Goal: Task Accomplishment & Management: Complete application form

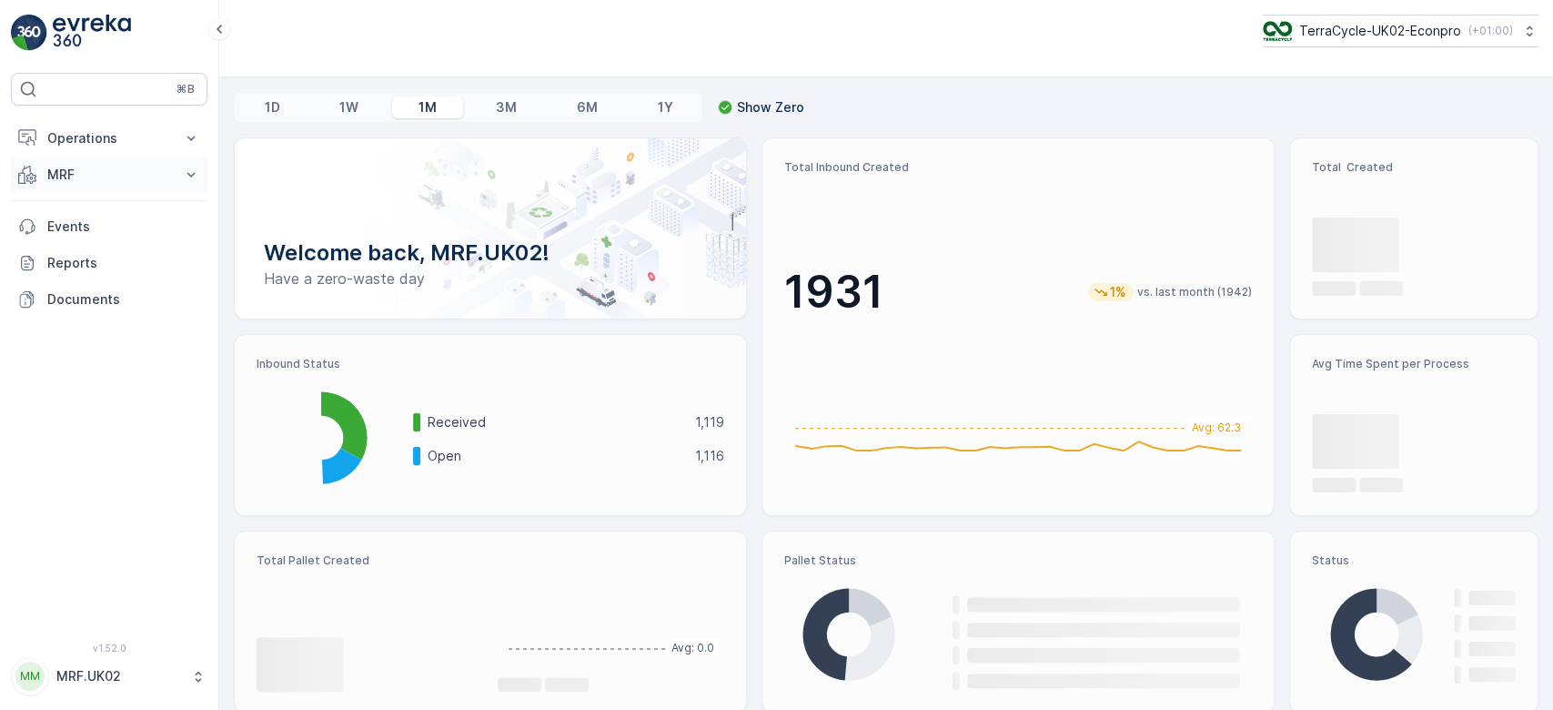
click at [116, 171] on p "MRF" at bounding box center [109, 175] width 124 height 18
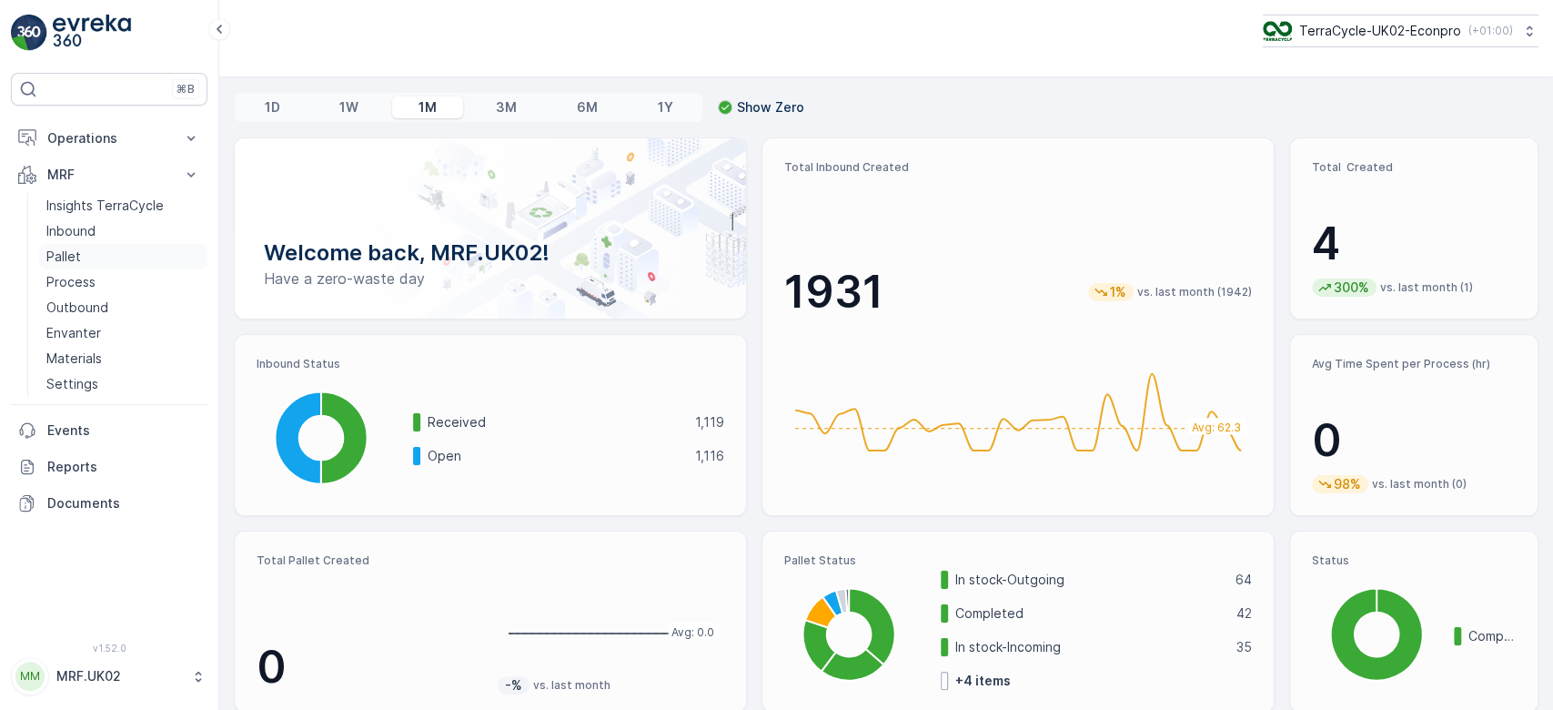
click at [109, 258] on link "Pallet" at bounding box center [123, 256] width 168 height 25
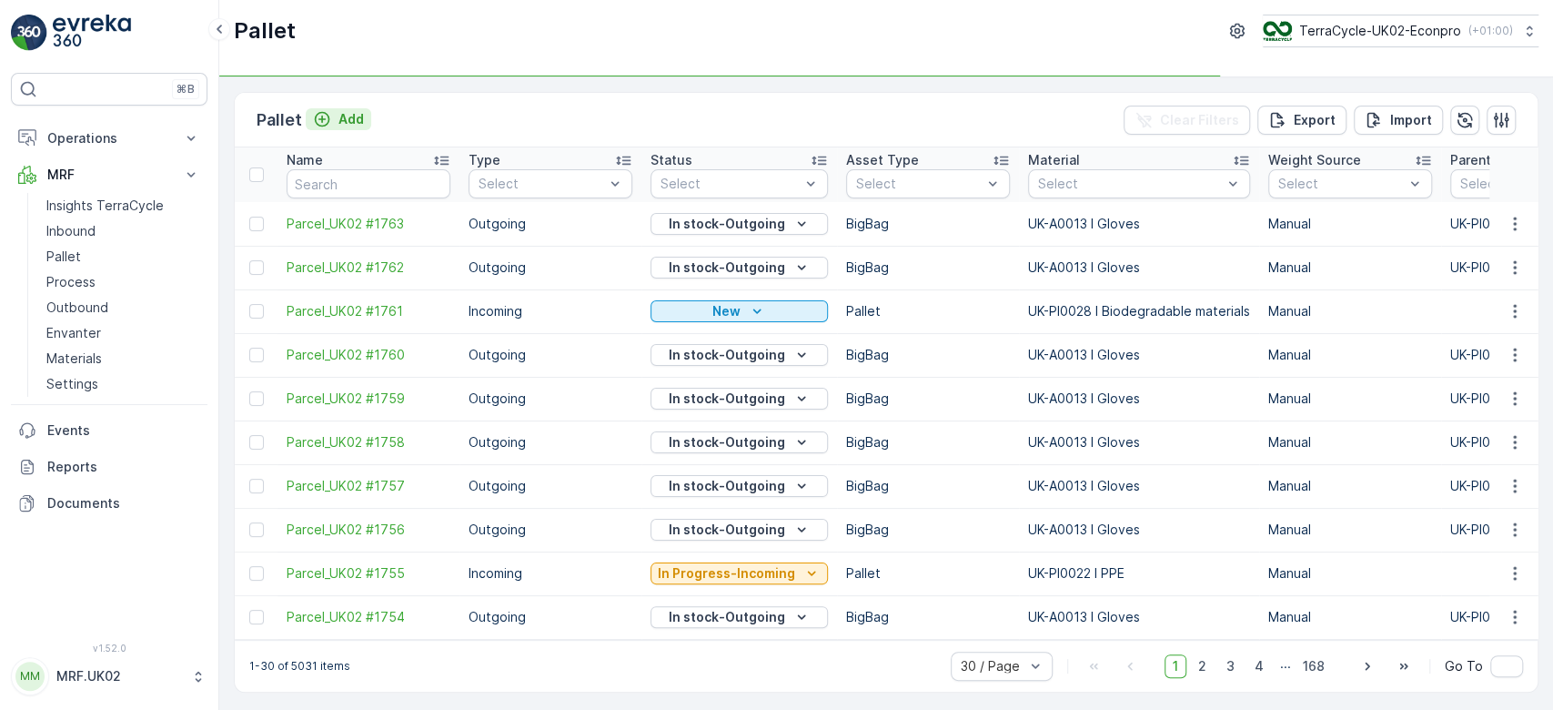
click at [350, 116] on p "Add" at bounding box center [350, 119] width 25 height 18
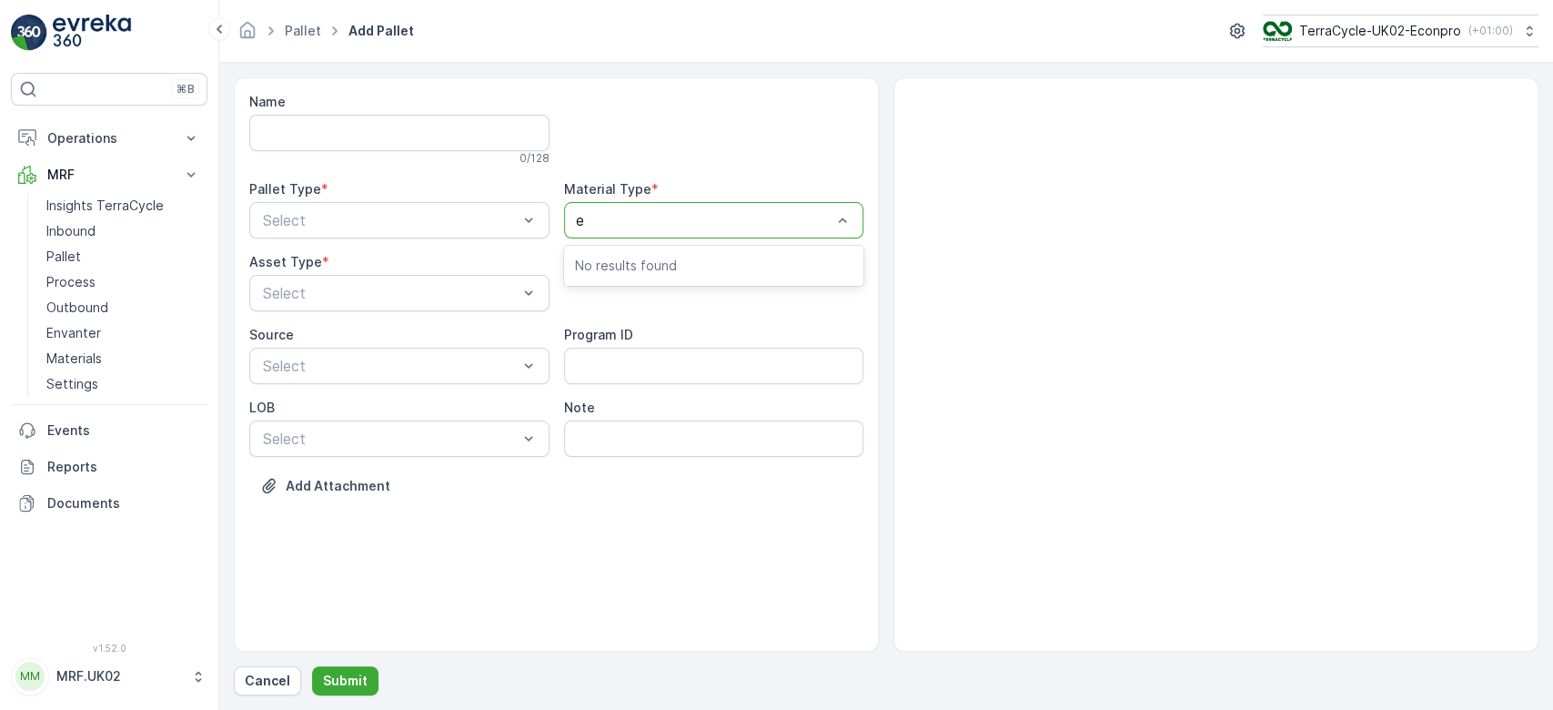
type input "ey"
click at [692, 258] on span "UK-A0008 I Eyecare packaging rigid" at bounding box center [697, 265] width 244 height 16
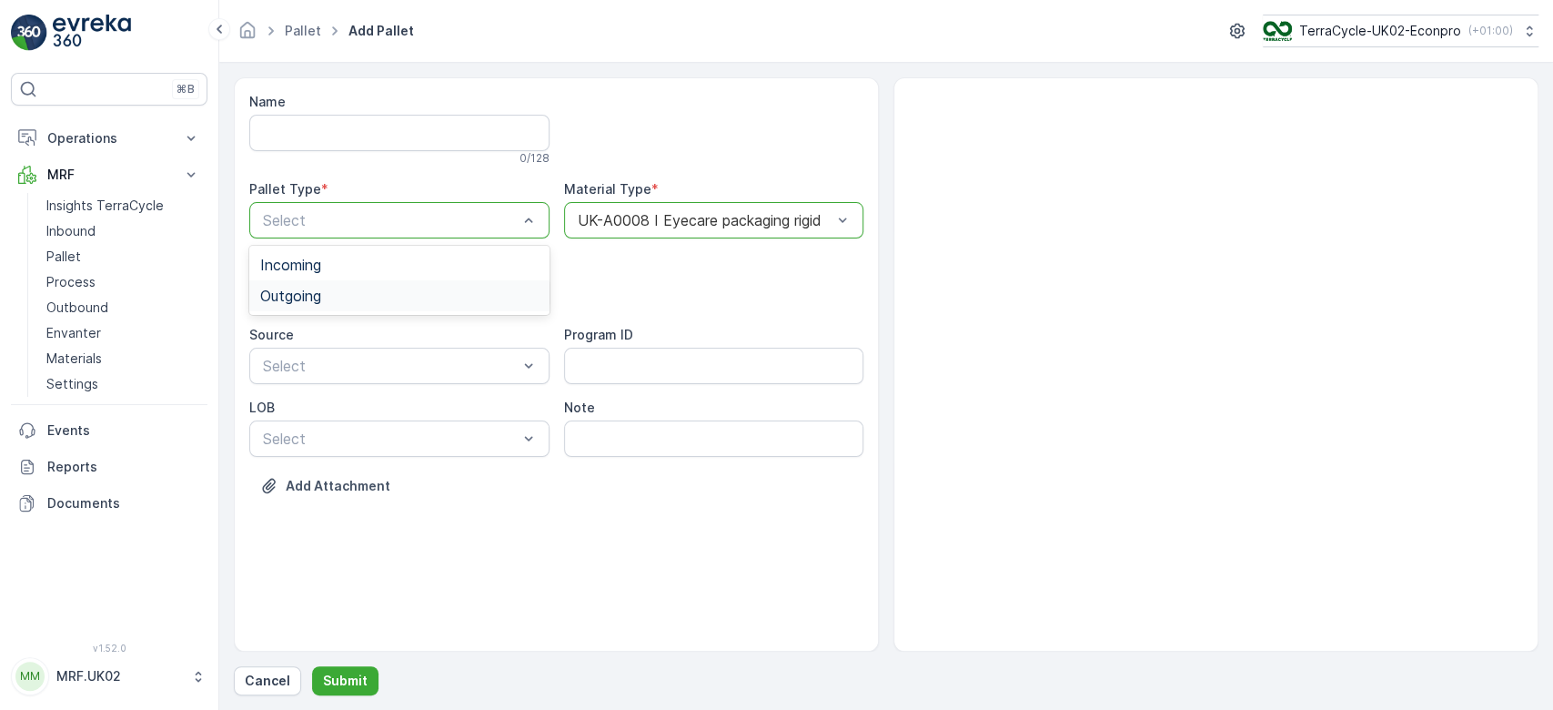
click at [410, 289] on div "Outgoing" at bounding box center [399, 296] width 278 height 16
click at [322, 425] on div "BigBag" at bounding box center [399, 430] width 278 height 16
click at [335, 678] on p "Submit" at bounding box center [345, 681] width 45 height 18
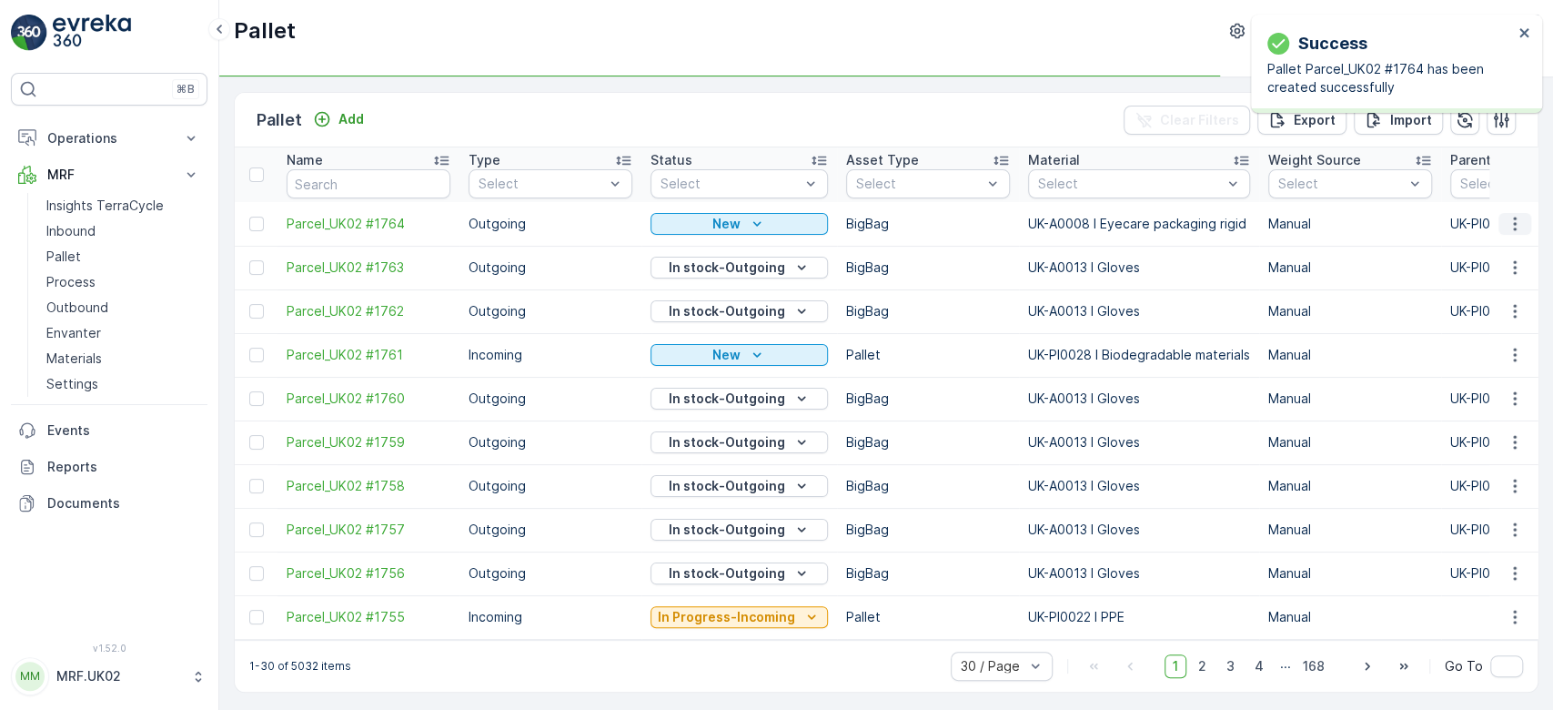
click at [1508, 229] on icon "button" at bounding box center [1515, 224] width 18 height 18
click at [1500, 349] on div "Print QR" at bounding box center [1493, 351] width 120 height 25
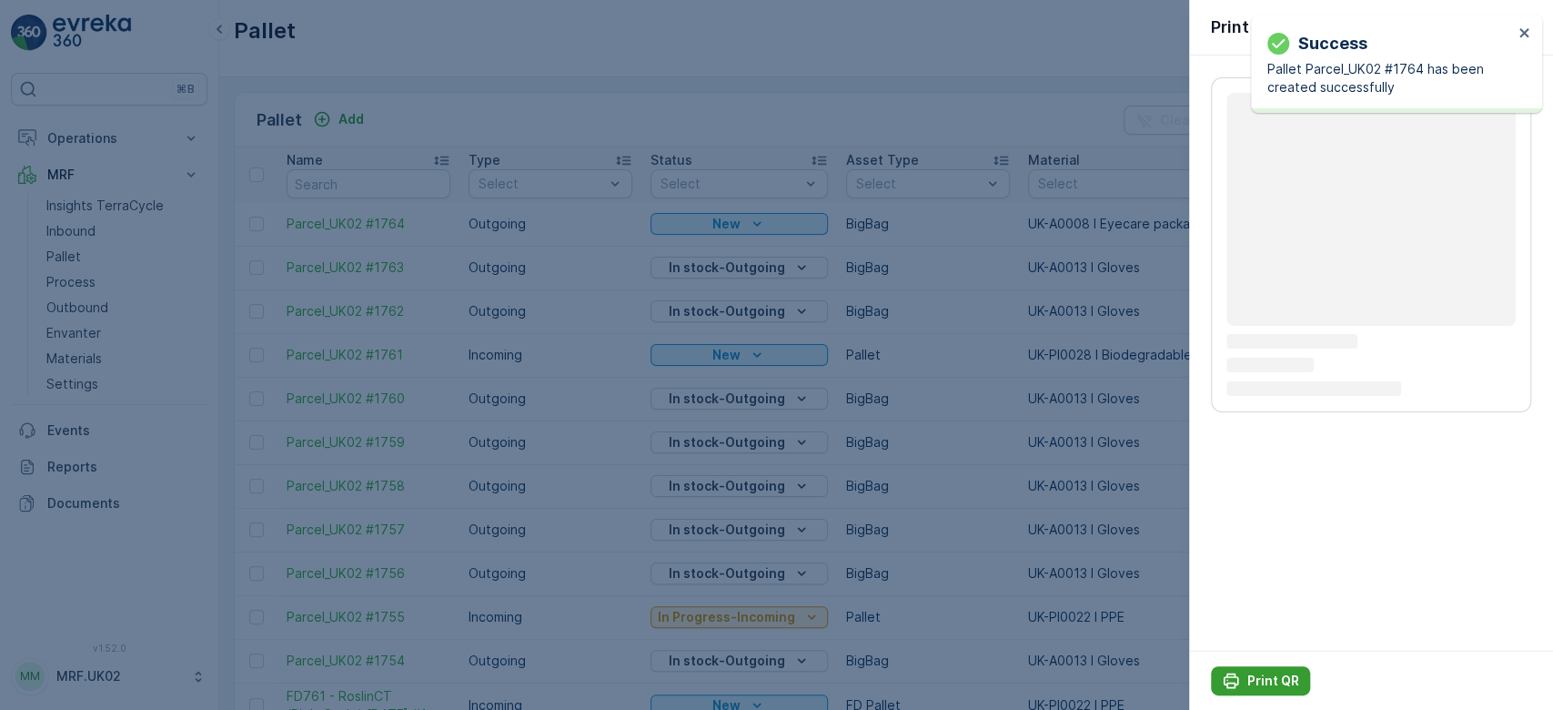
click at [1263, 676] on p "Print QR" at bounding box center [1274, 681] width 52 height 18
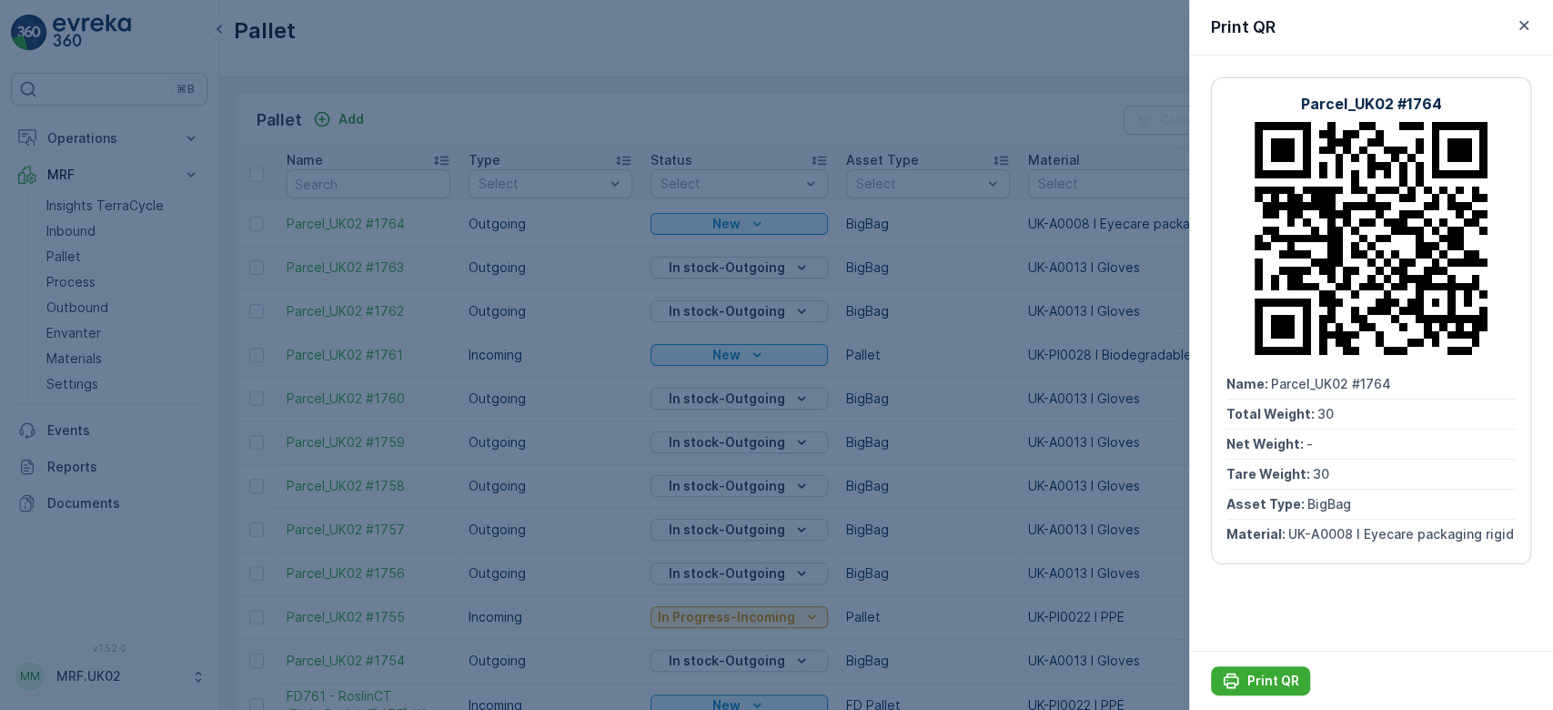
click at [499, 108] on div at bounding box center [776, 355] width 1553 height 710
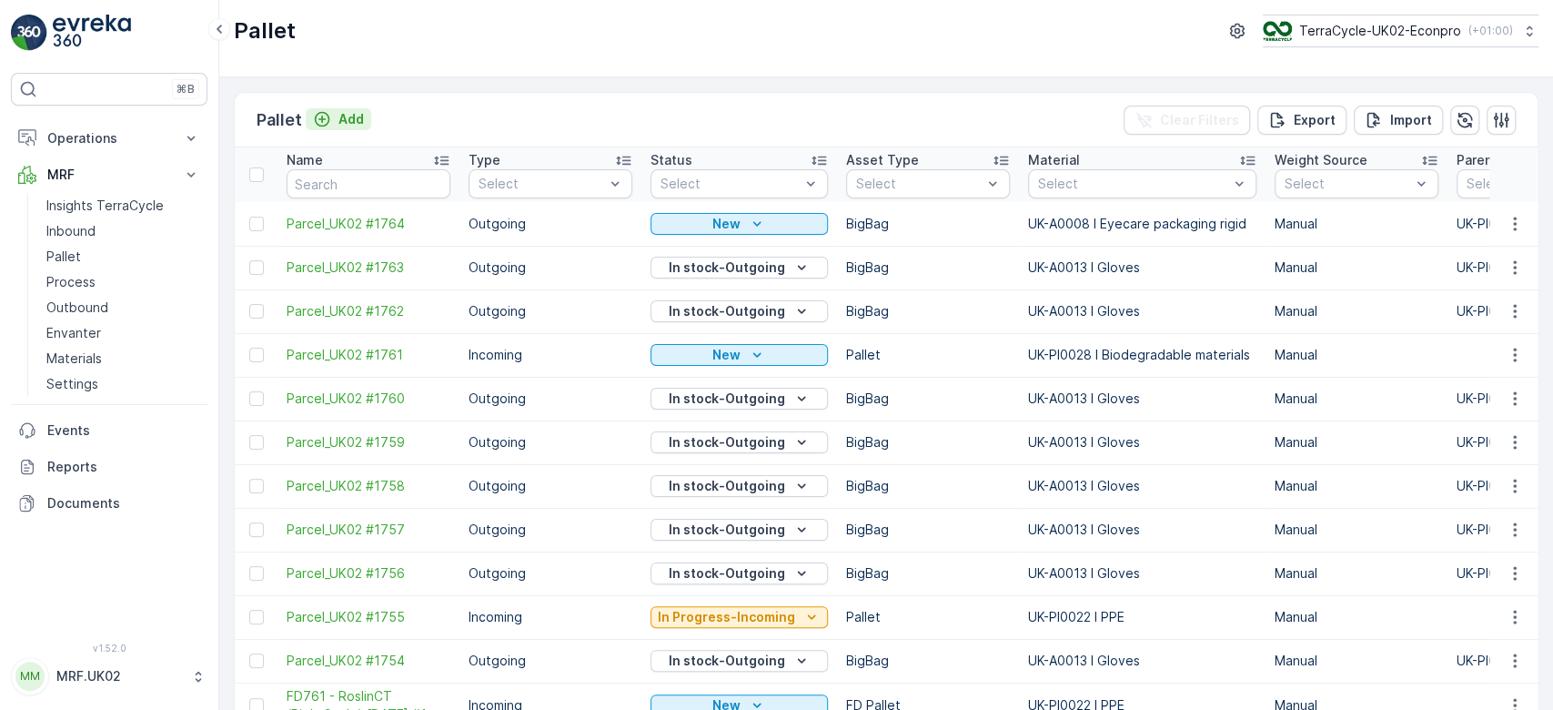
click at [339, 114] on p "Add" at bounding box center [350, 119] width 25 height 18
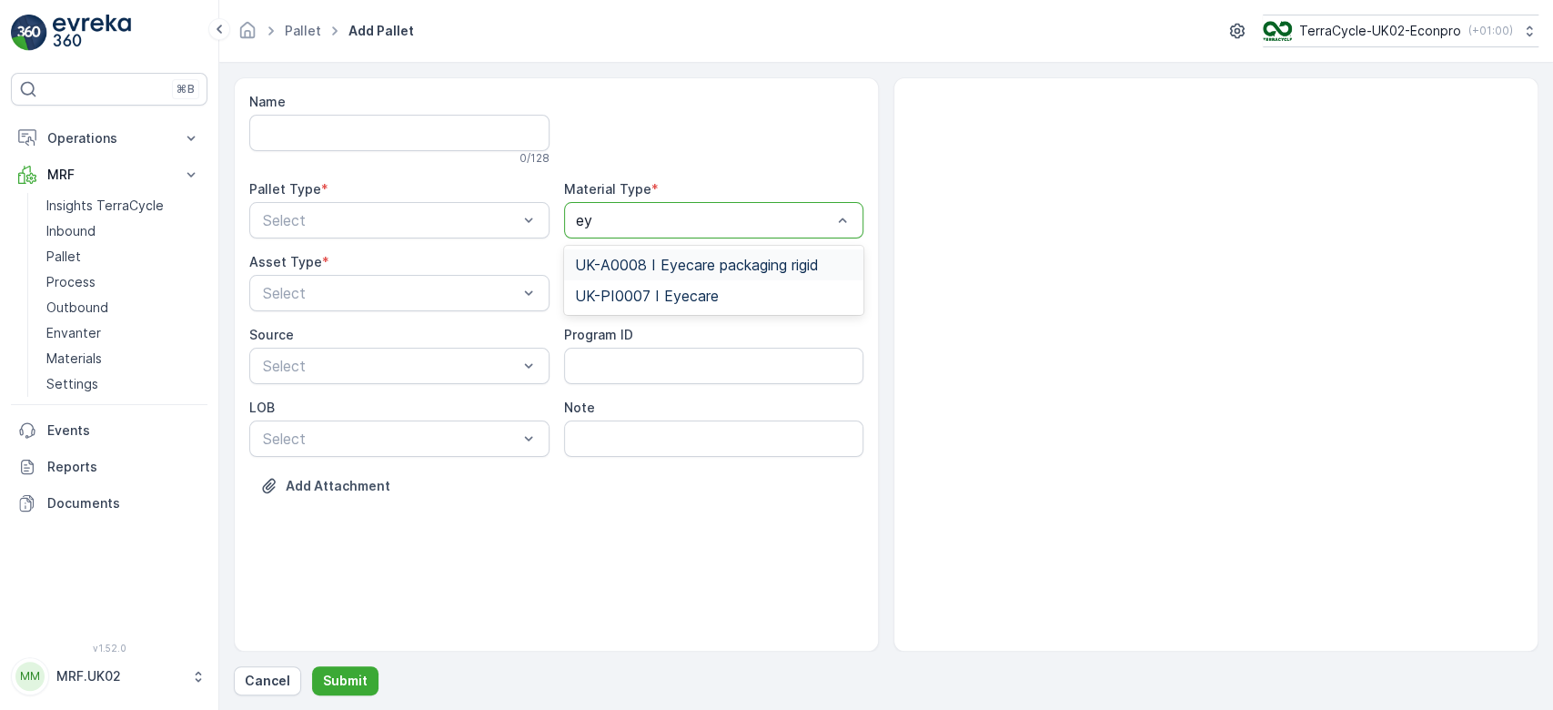
type input "eye"
click at [682, 266] on span "UK-A0008 I Eyecare packaging rigid" at bounding box center [697, 265] width 244 height 16
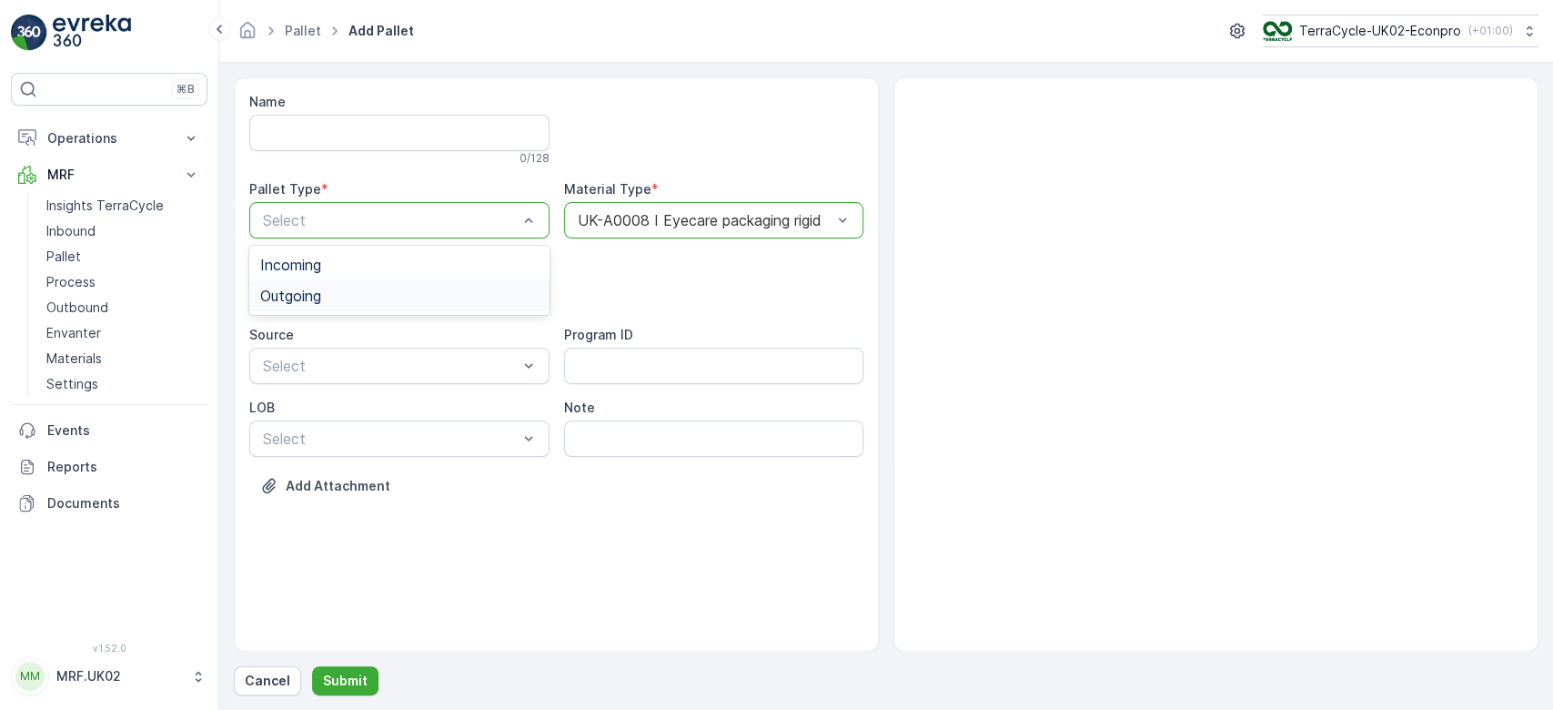
click at [431, 298] on div "Outgoing" at bounding box center [399, 296] width 278 height 16
click at [333, 425] on div "BigBag" at bounding box center [399, 430] width 278 height 16
click at [337, 681] on p "Submit" at bounding box center [345, 681] width 45 height 18
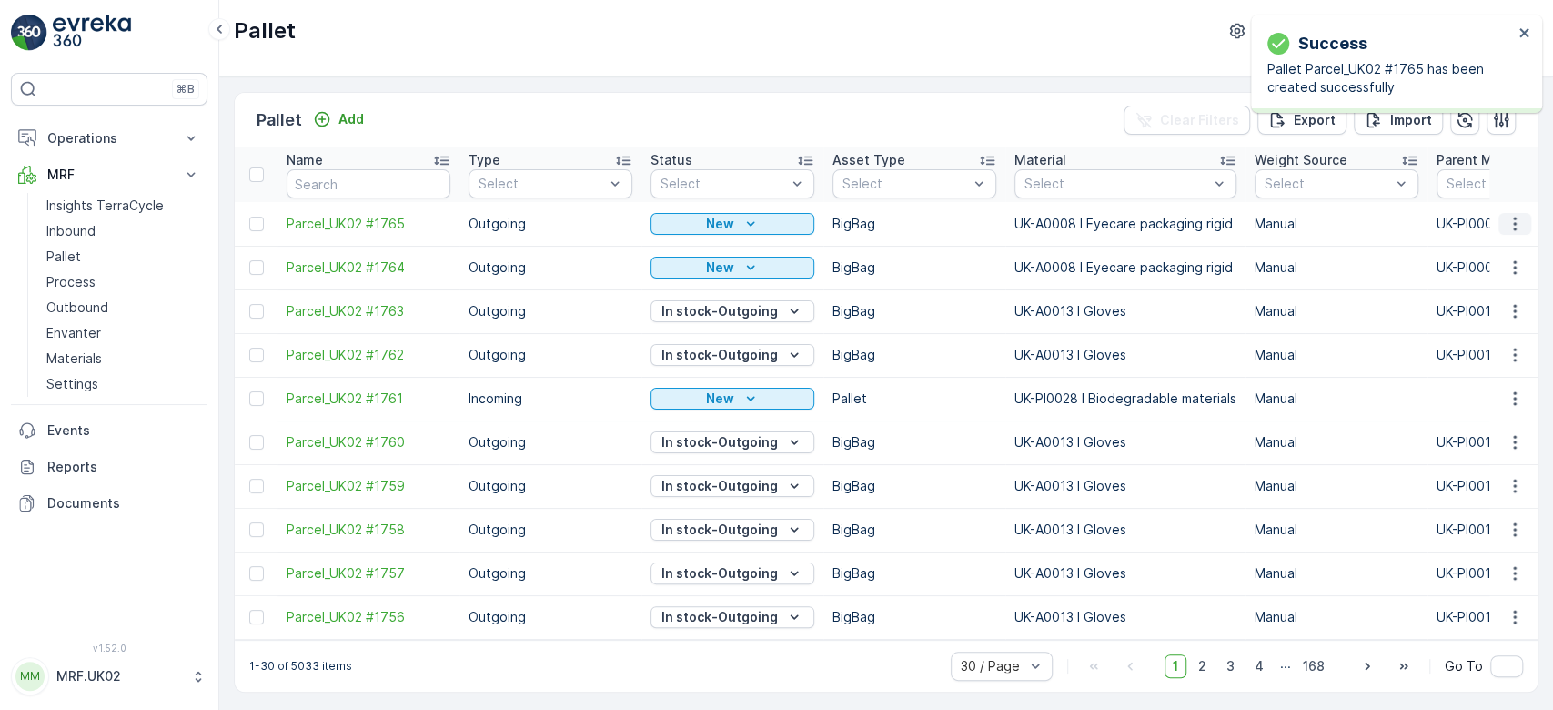
click at [1514, 216] on icon "button" at bounding box center [1515, 224] width 18 height 18
click at [1494, 357] on div "Print QR" at bounding box center [1493, 351] width 120 height 25
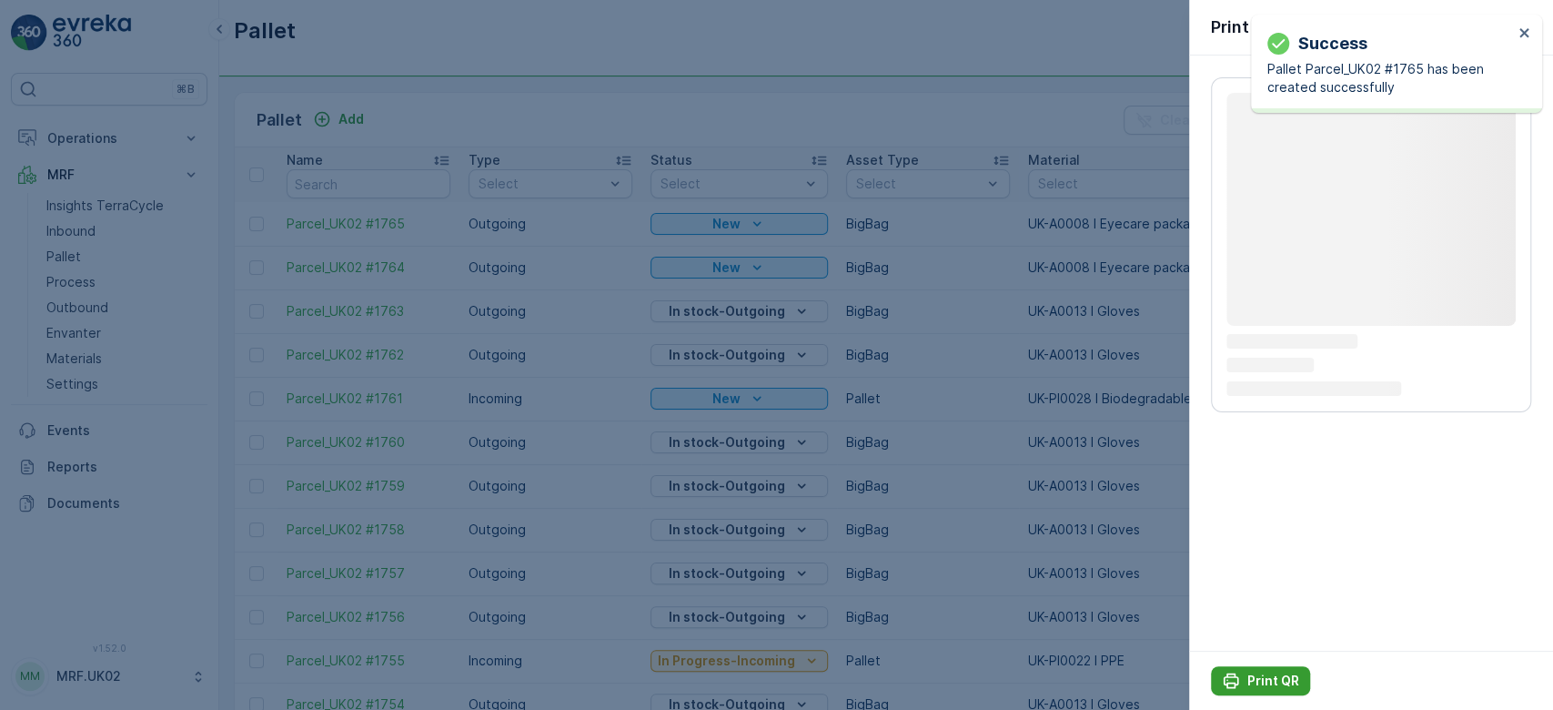
click at [1261, 675] on p "Print QR" at bounding box center [1274, 681] width 52 height 18
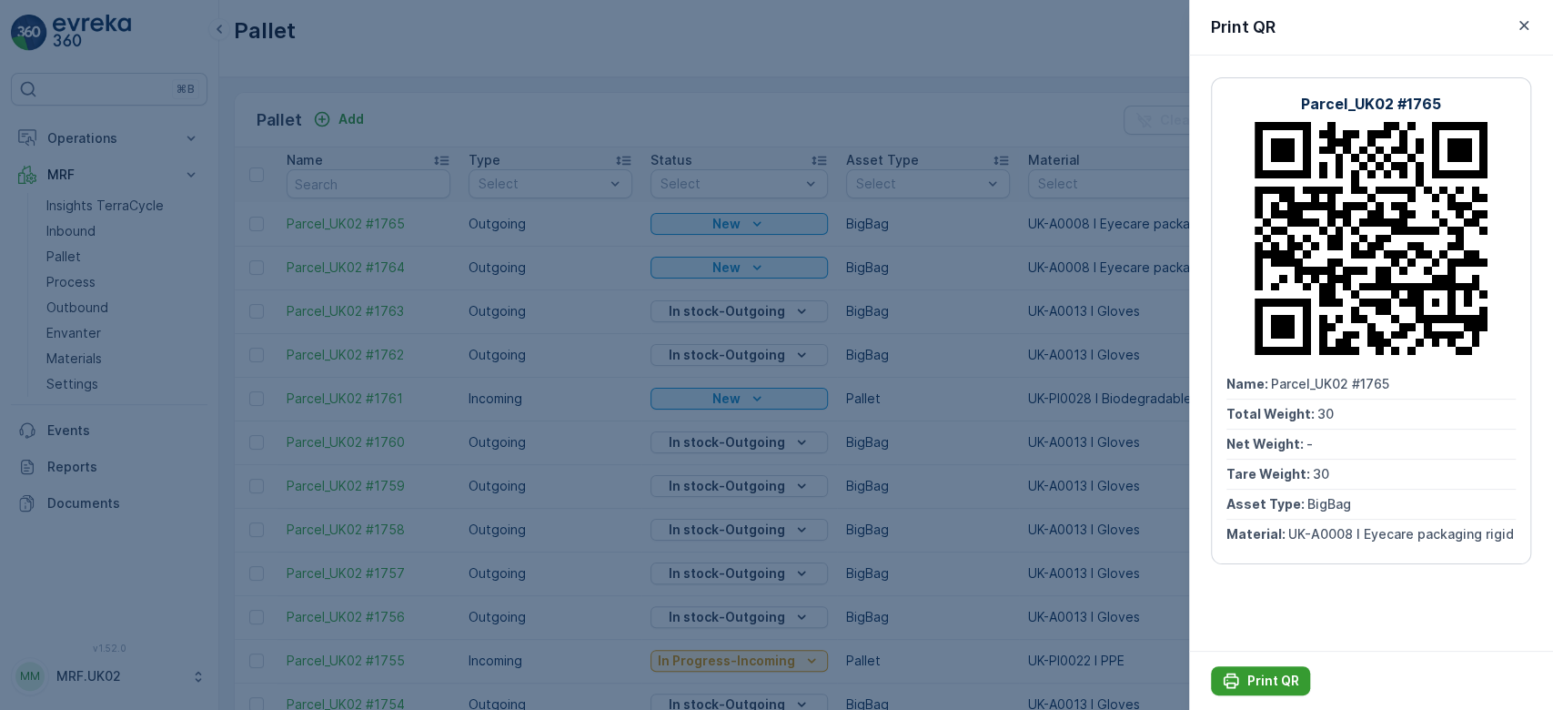
click at [1261, 675] on p "Print QR" at bounding box center [1274, 681] width 52 height 18
click at [913, 116] on div at bounding box center [776, 355] width 1553 height 710
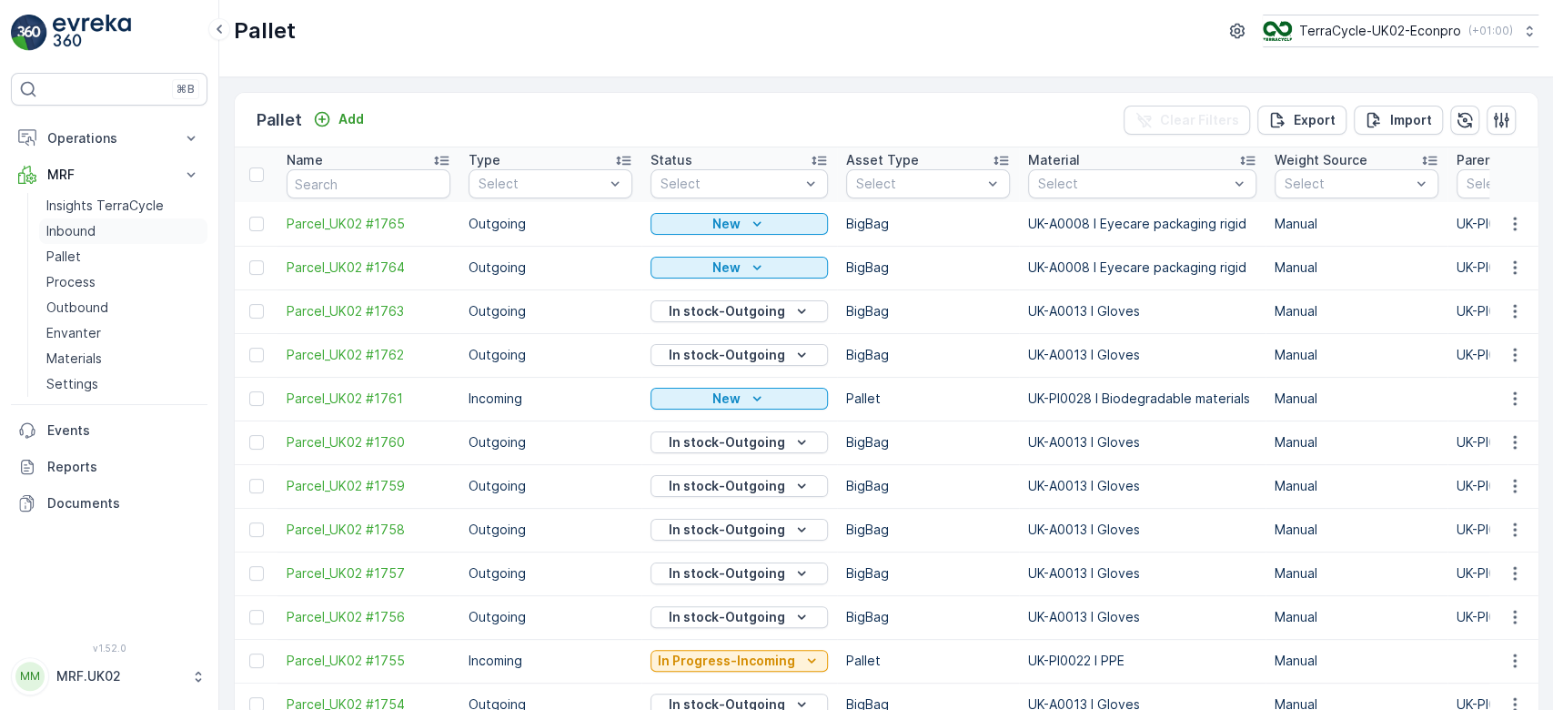
click at [82, 225] on p "Inbound" at bounding box center [70, 231] width 49 height 18
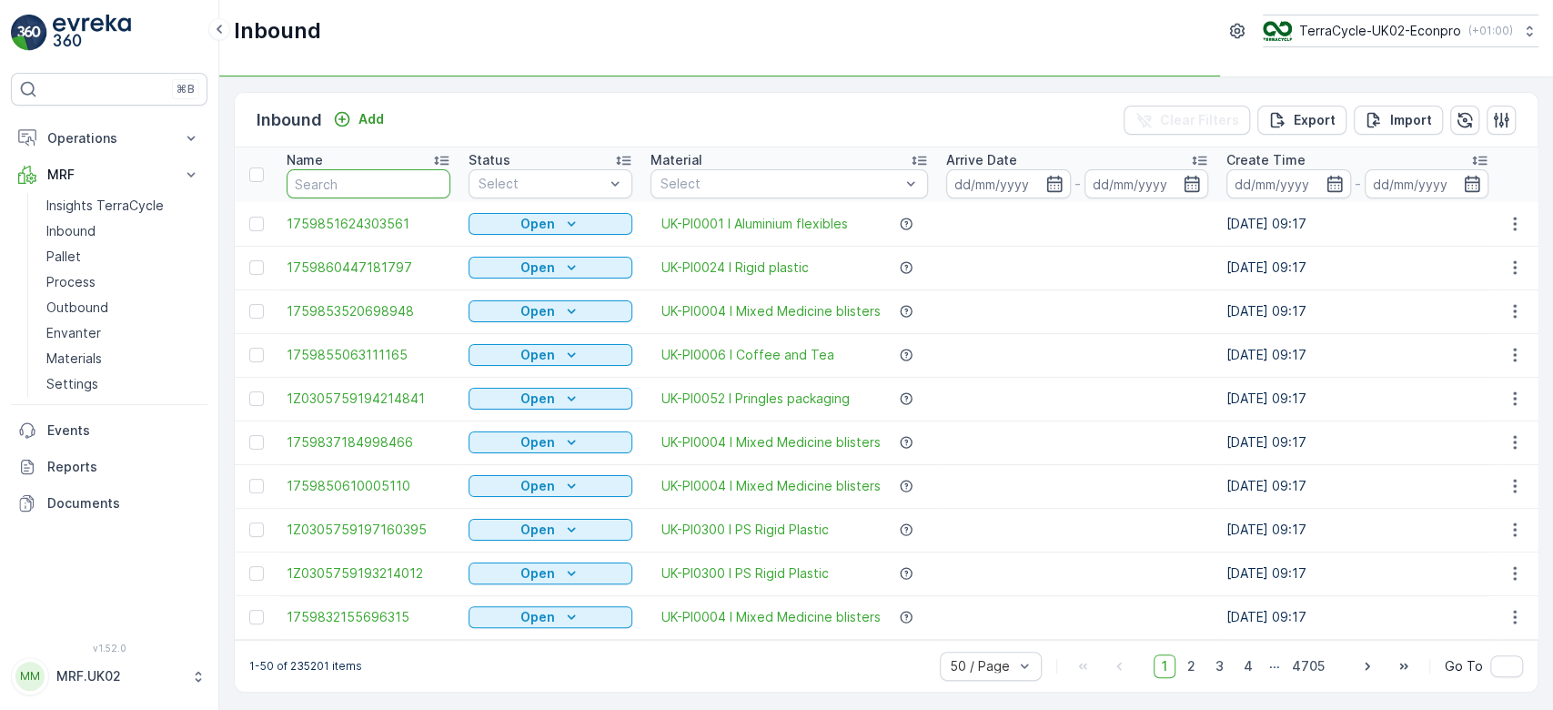
click at [323, 186] on input "text" at bounding box center [369, 183] width 164 height 29
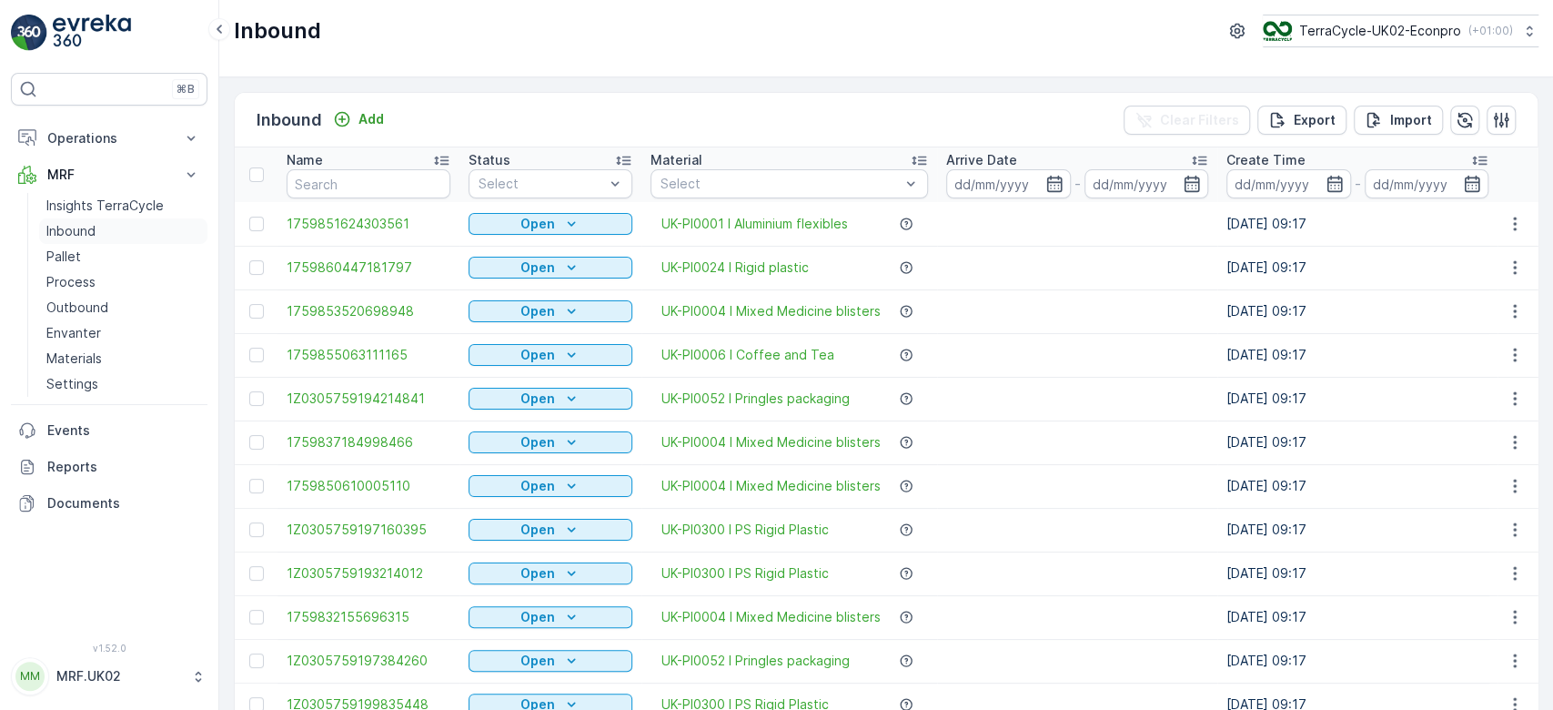
click at [142, 226] on link "Inbound" at bounding box center [123, 230] width 168 height 25
click at [96, 302] on p "Outbound" at bounding box center [77, 307] width 62 height 18
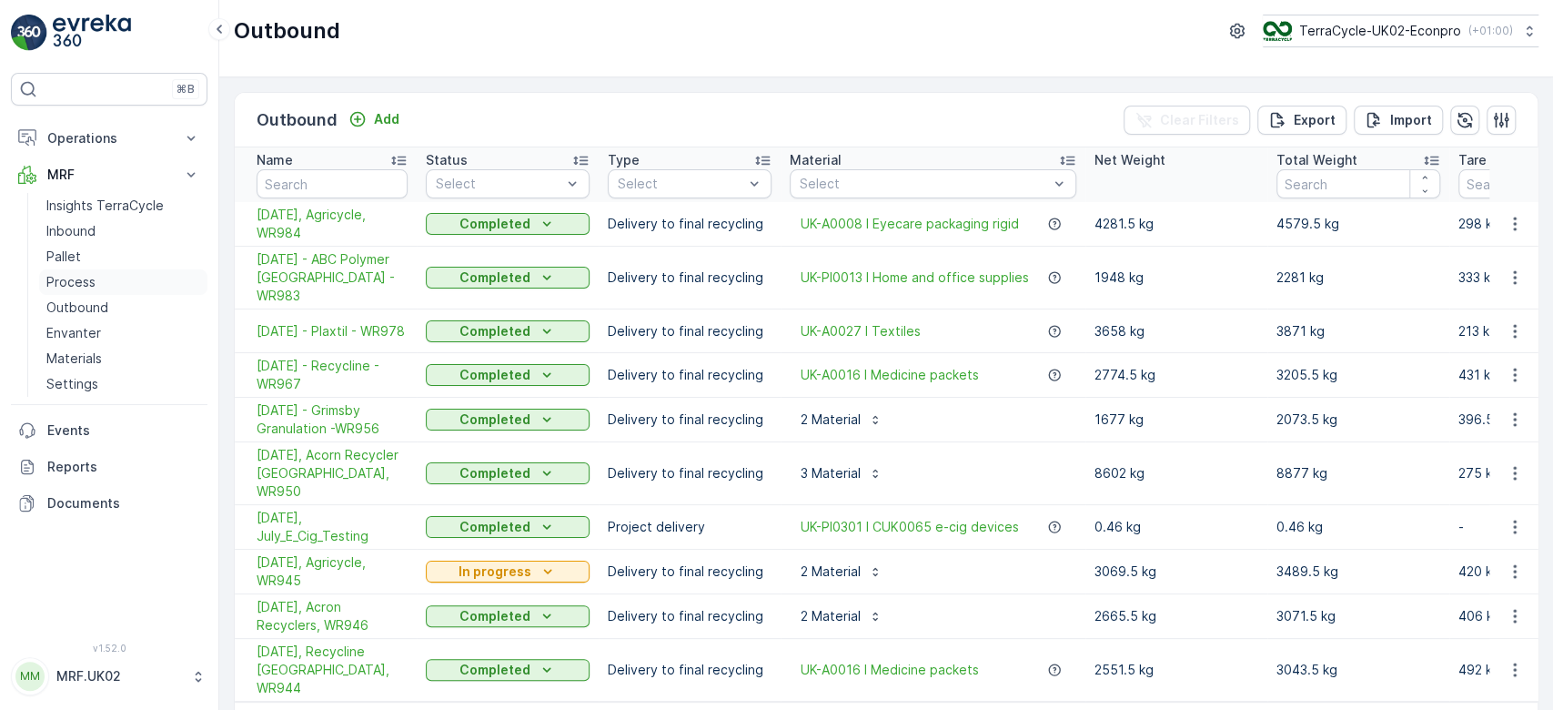
click at [83, 280] on p "Process" at bounding box center [70, 282] width 49 height 18
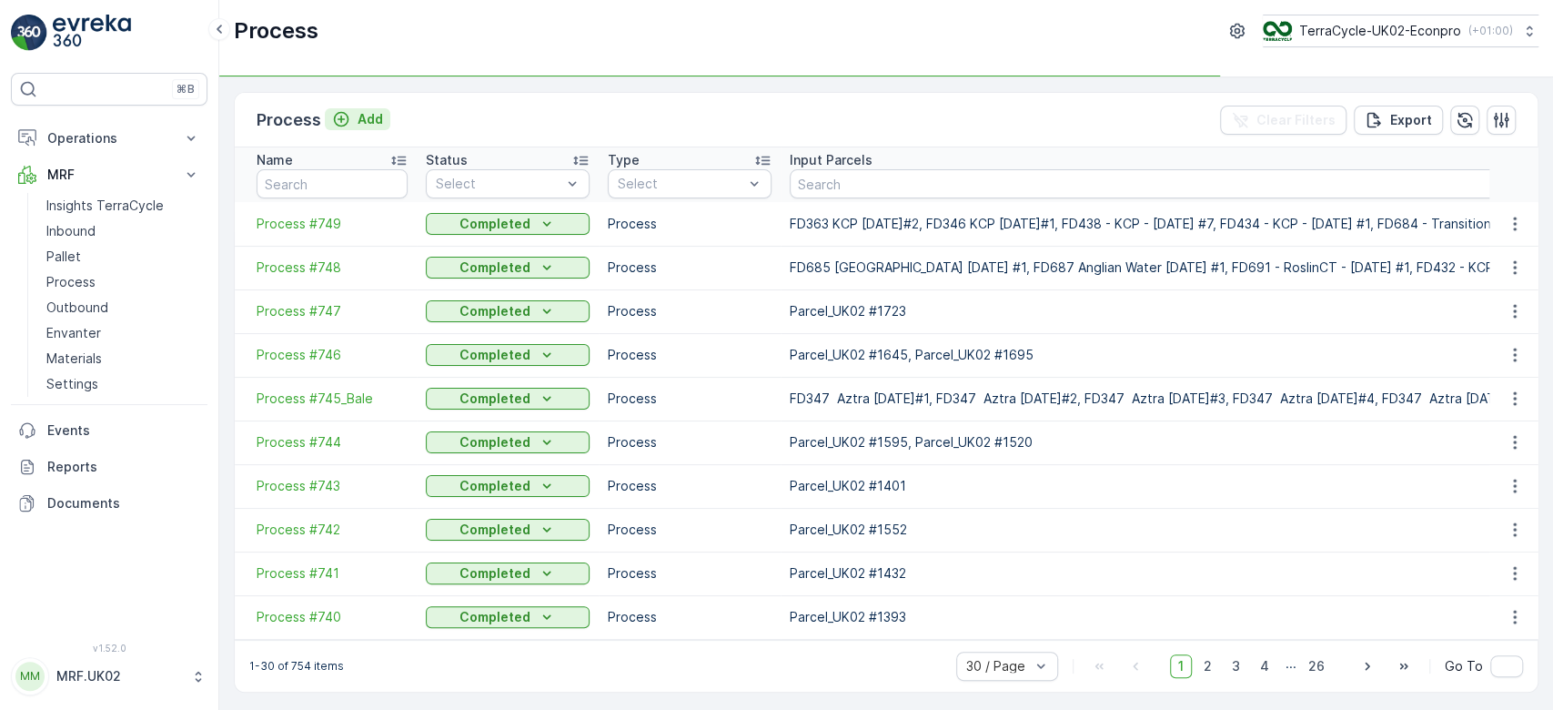
click at [365, 121] on p "Add" at bounding box center [370, 119] width 25 height 18
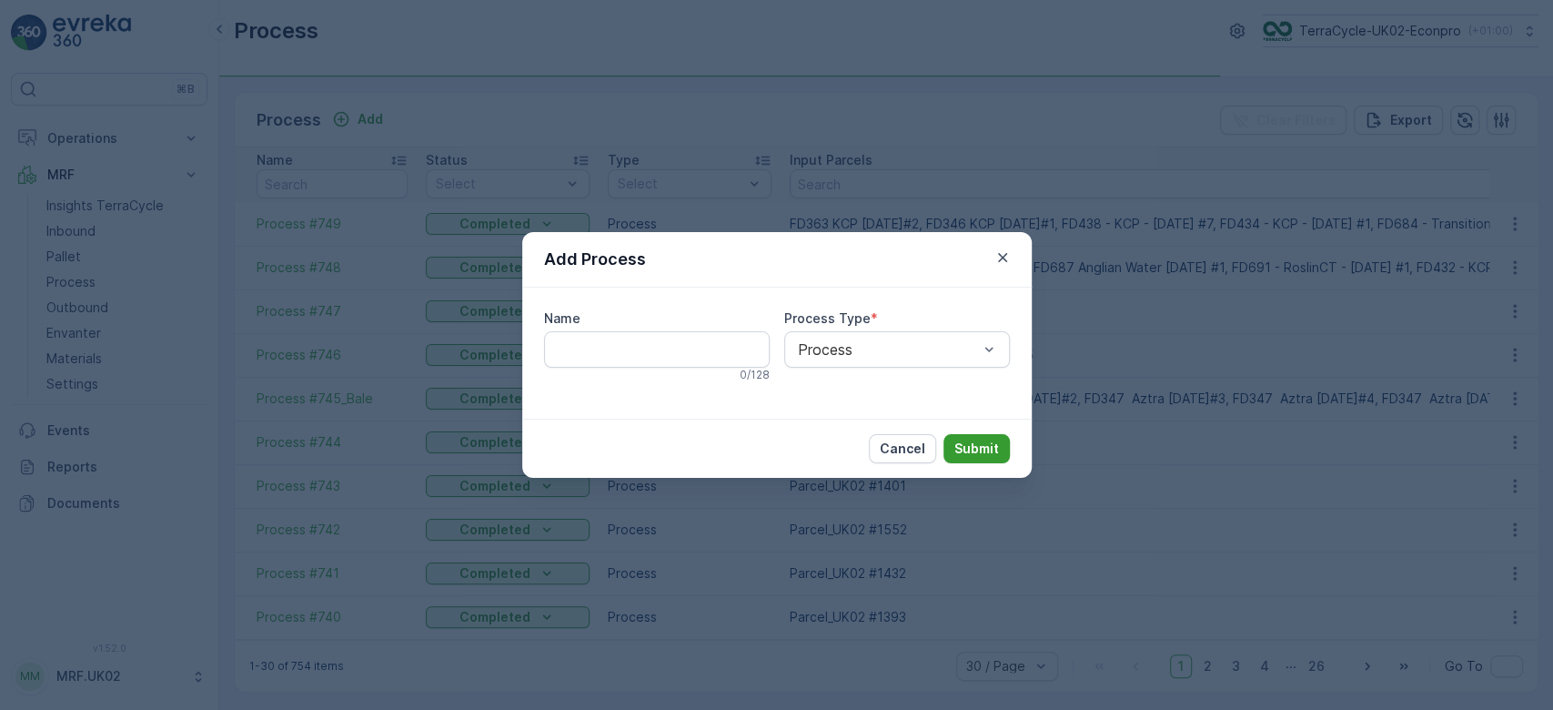
click at [980, 446] on p "Submit" at bounding box center [977, 448] width 45 height 18
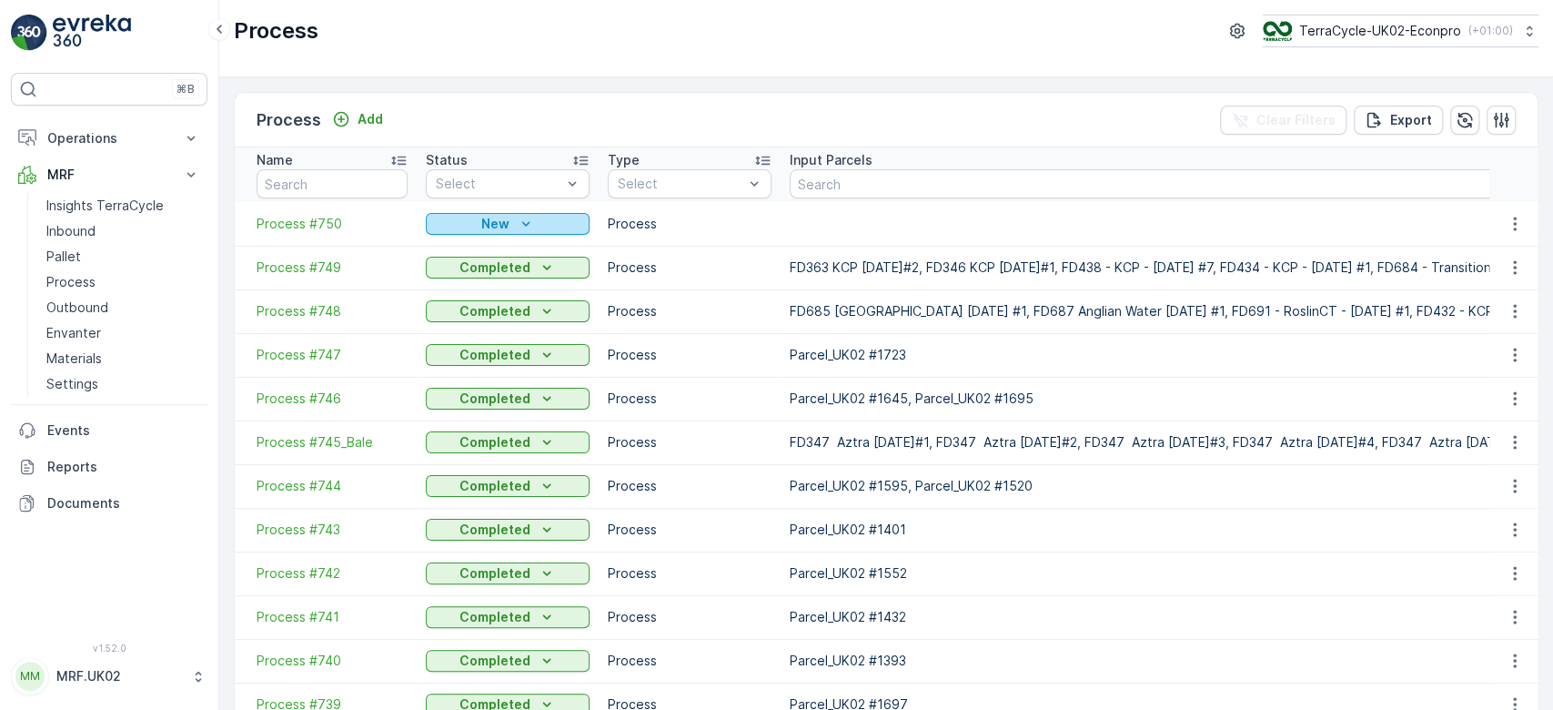
click at [465, 220] on div "New" at bounding box center [507, 224] width 149 height 18
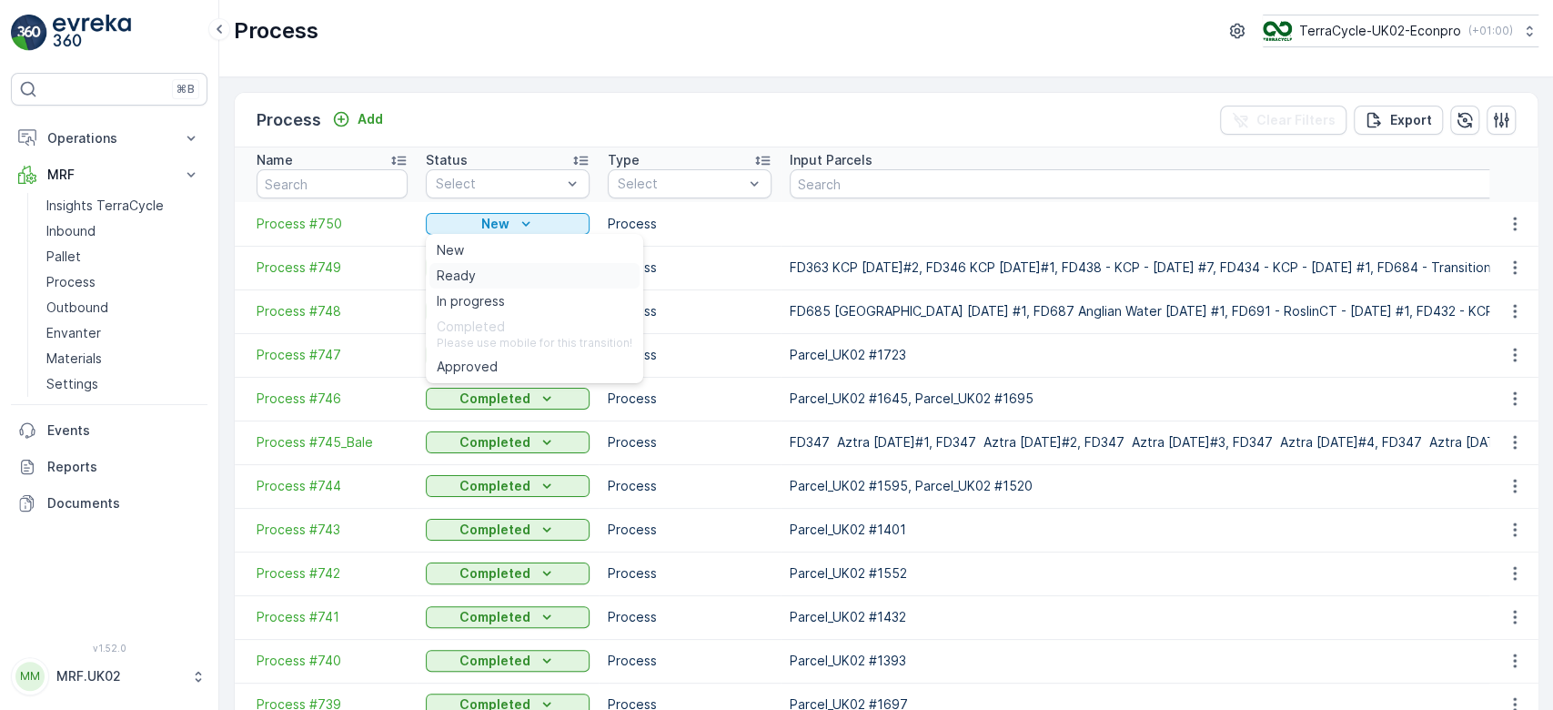
click at [470, 271] on span "Ready" at bounding box center [456, 276] width 39 height 18
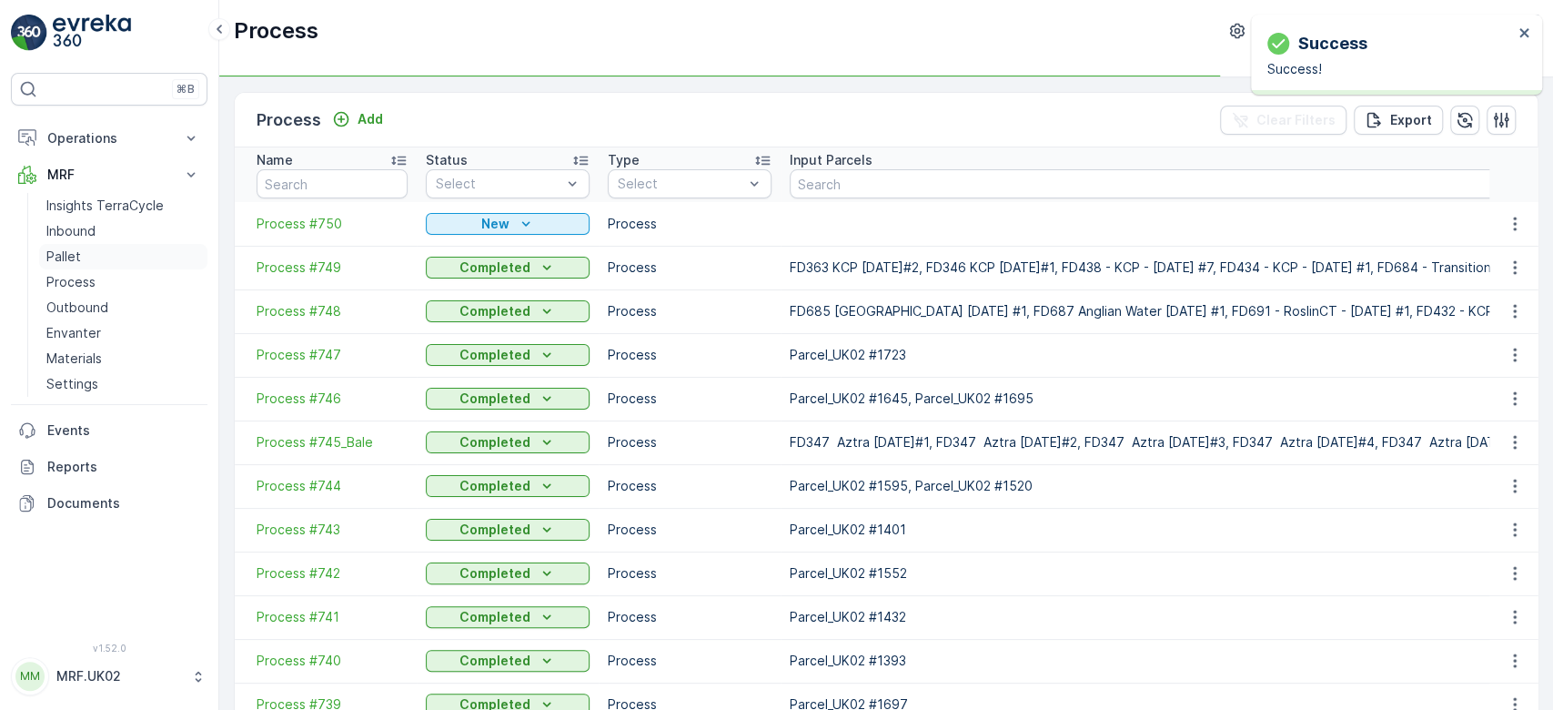
click at [89, 261] on link "Pallet" at bounding box center [123, 256] width 168 height 25
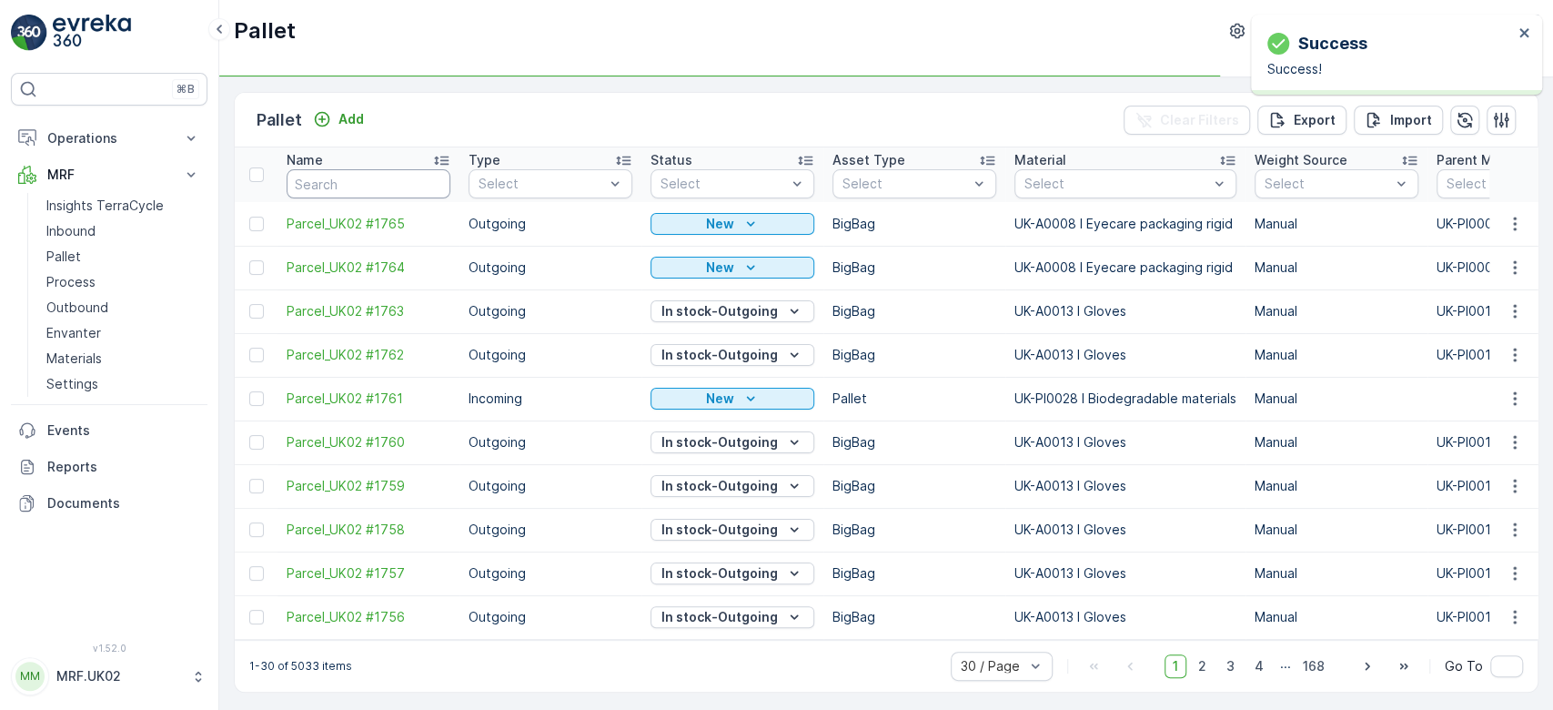
click at [359, 189] on input "text" at bounding box center [369, 183] width 164 height 29
type input "1"
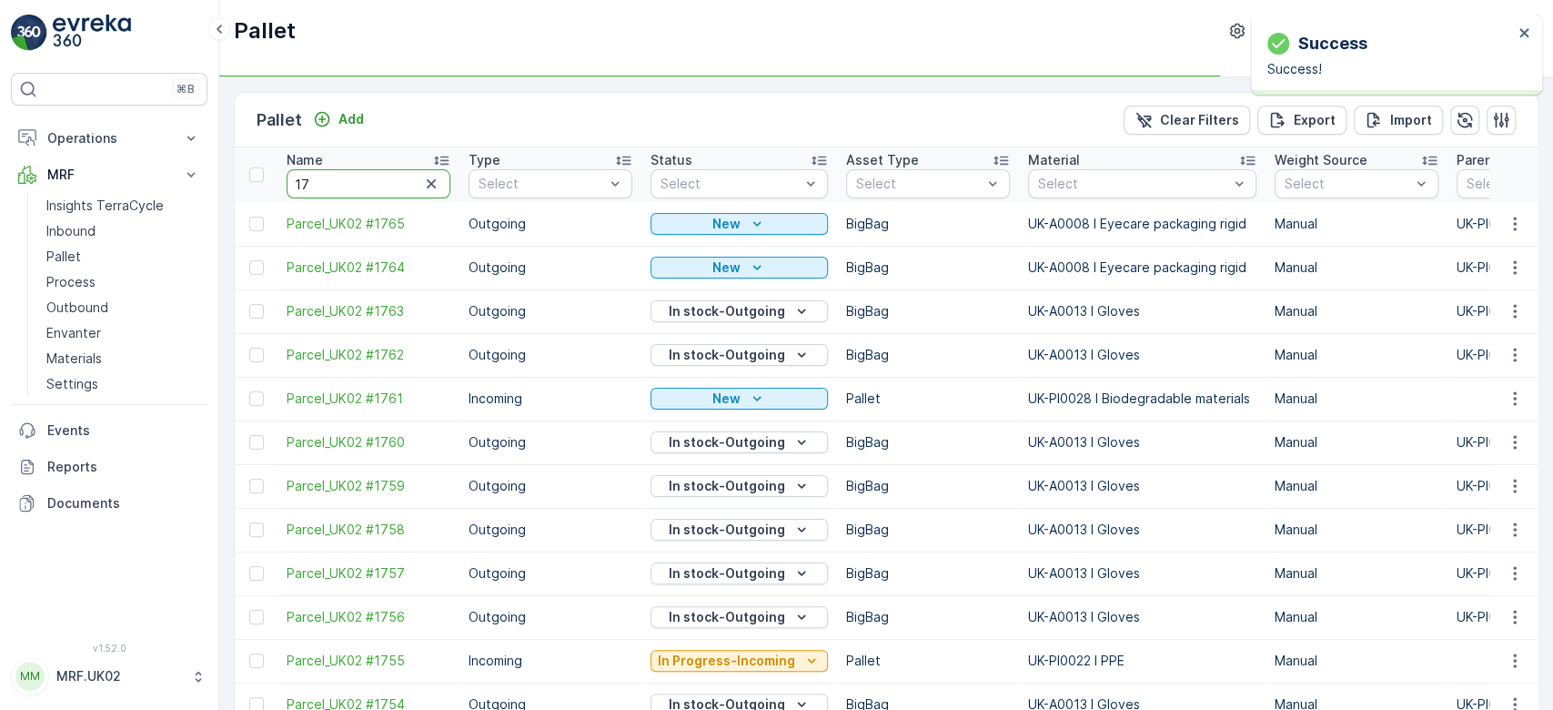
click at [359, 189] on input "17" at bounding box center [369, 183] width 164 height 29
type input "17172"
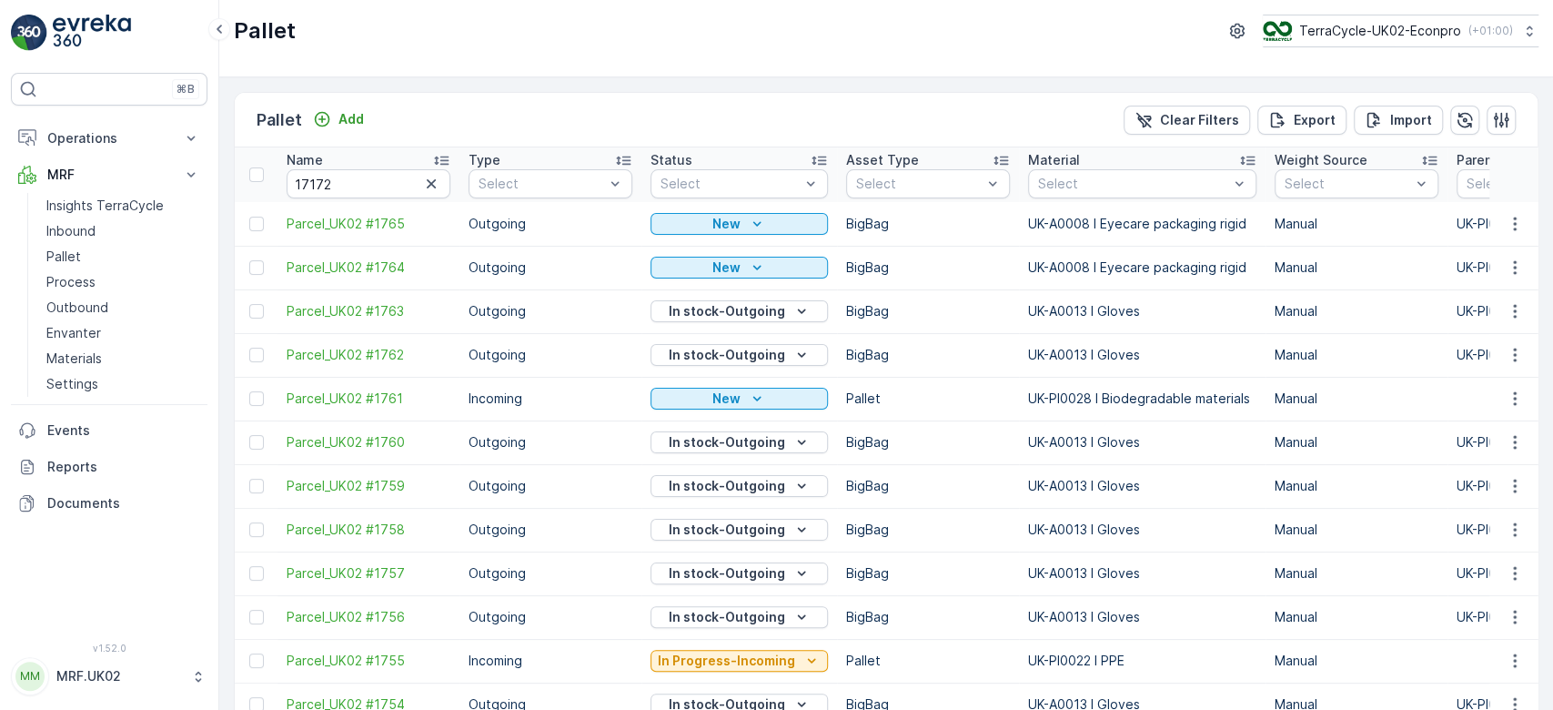
type input "17"
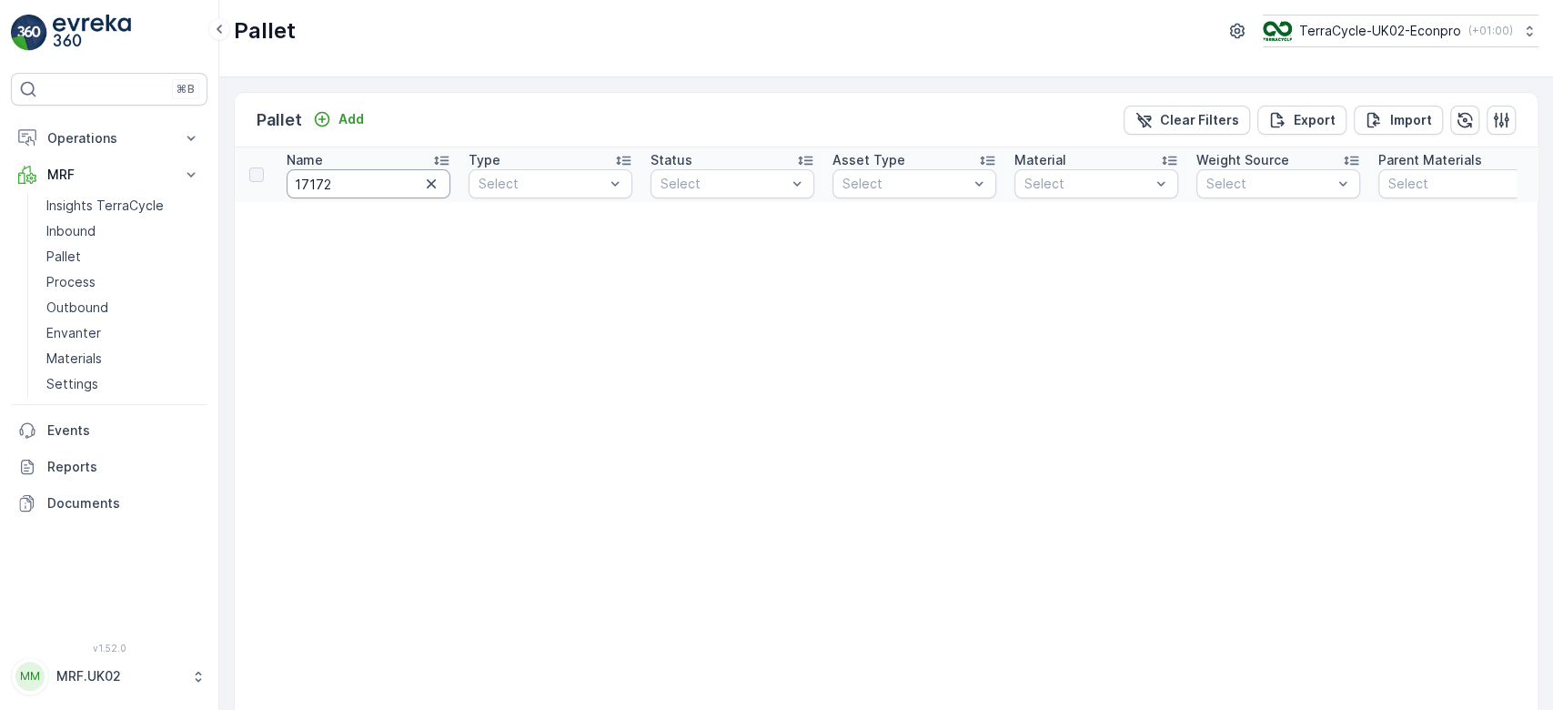
click at [362, 185] on input "17172" at bounding box center [369, 183] width 164 height 29
type input "17"
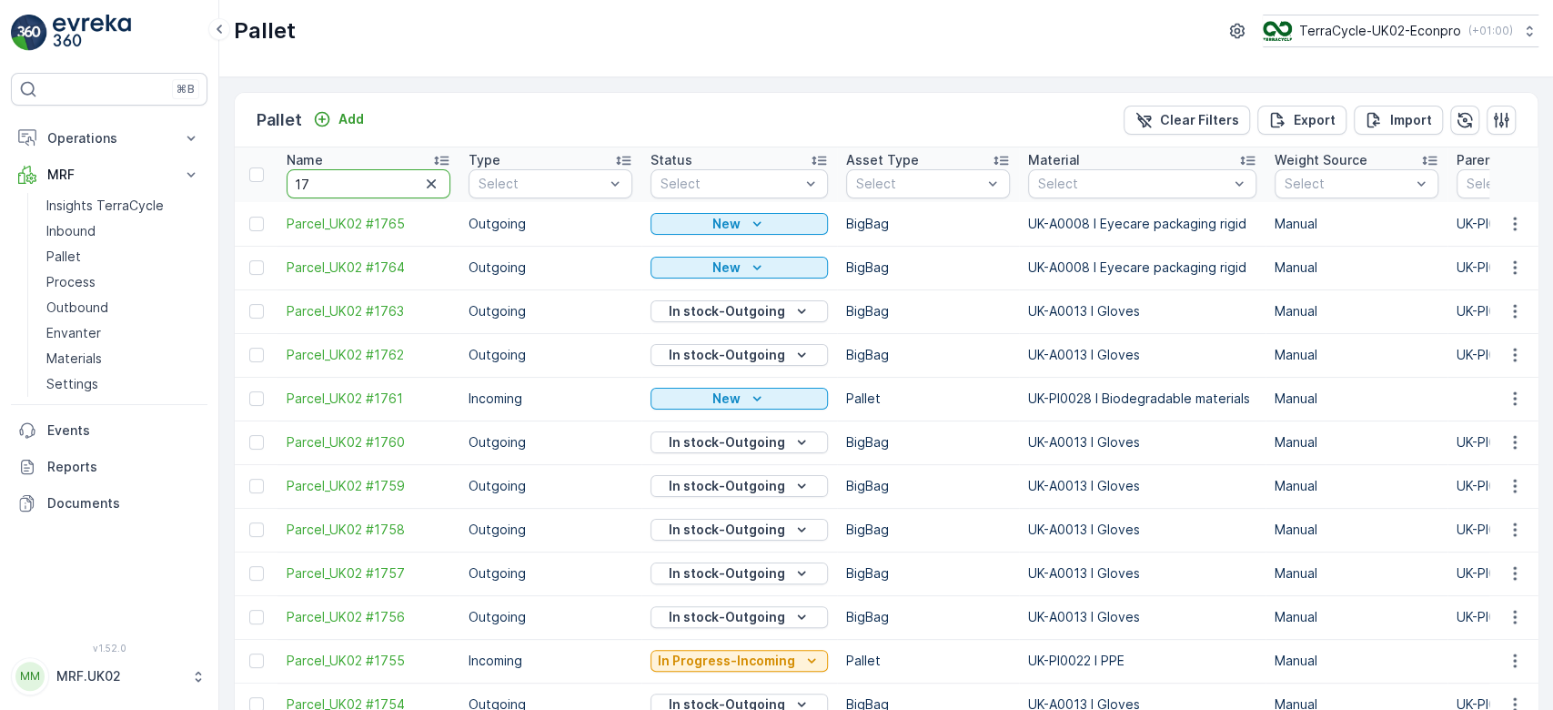
click at [362, 185] on input "17" at bounding box center [369, 183] width 164 height 29
type input "1728"
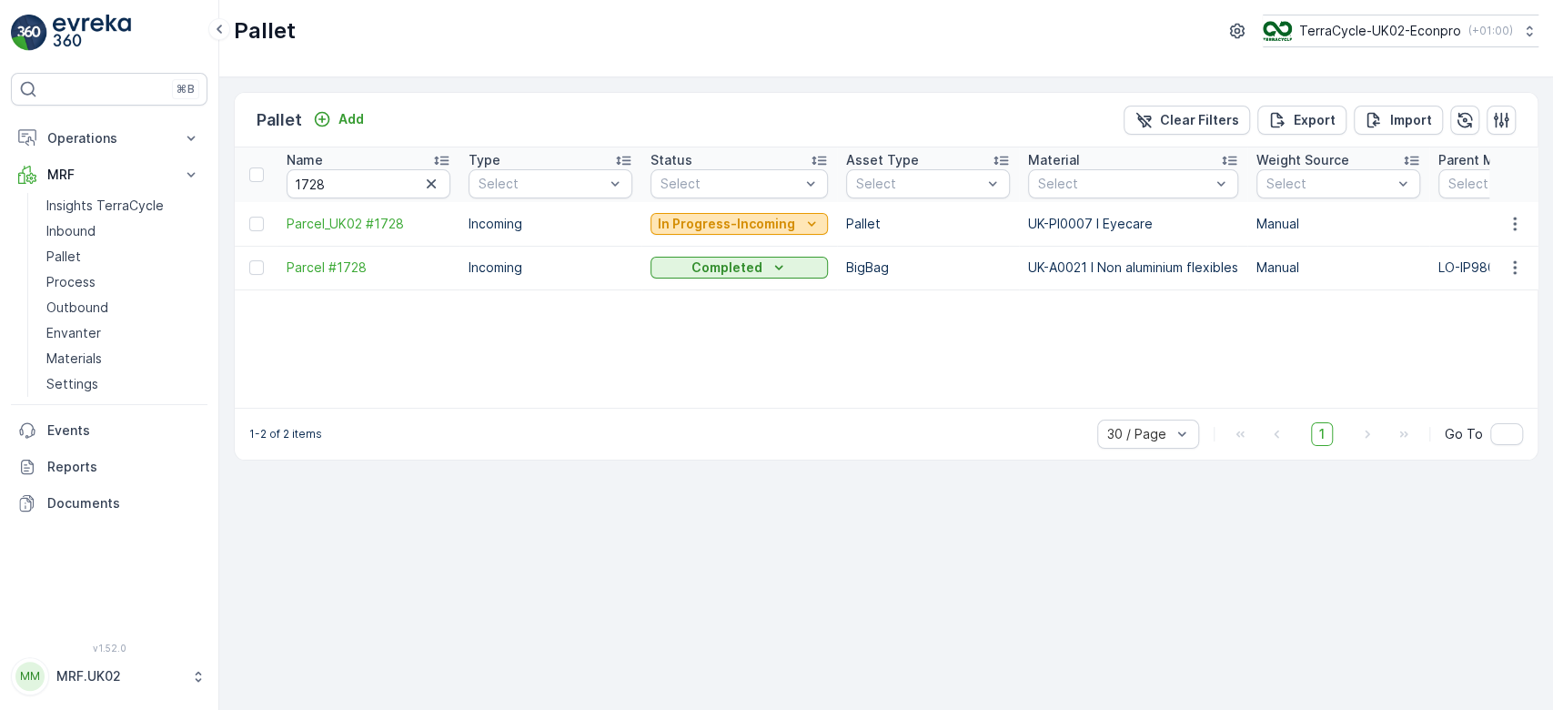
click at [739, 223] on p "In Progress-Incoming" at bounding box center [726, 224] width 137 height 18
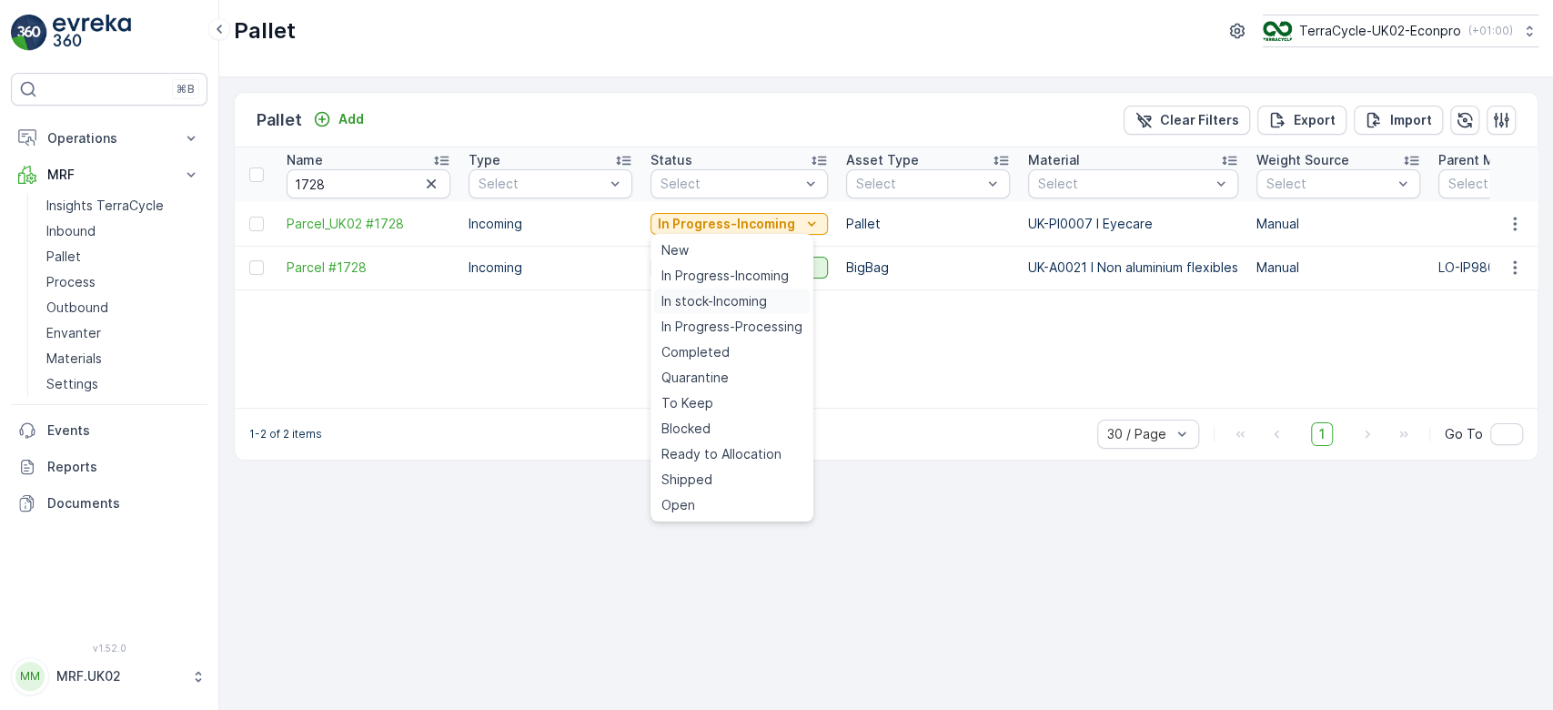
click at [706, 302] on span "In stock-Incoming" at bounding box center [715, 301] width 106 height 18
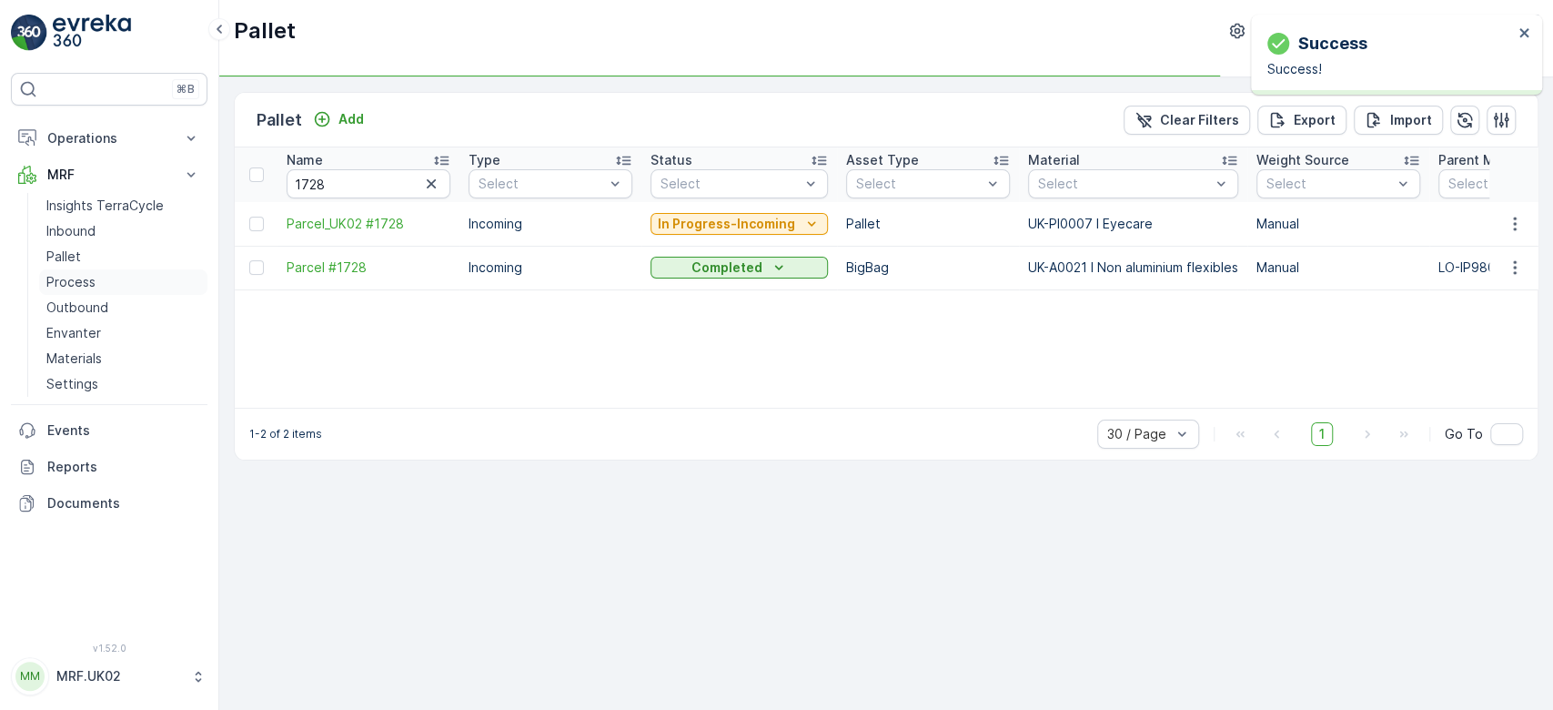
click at [85, 274] on p "Process" at bounding box center [70, 282] width 49 height 18
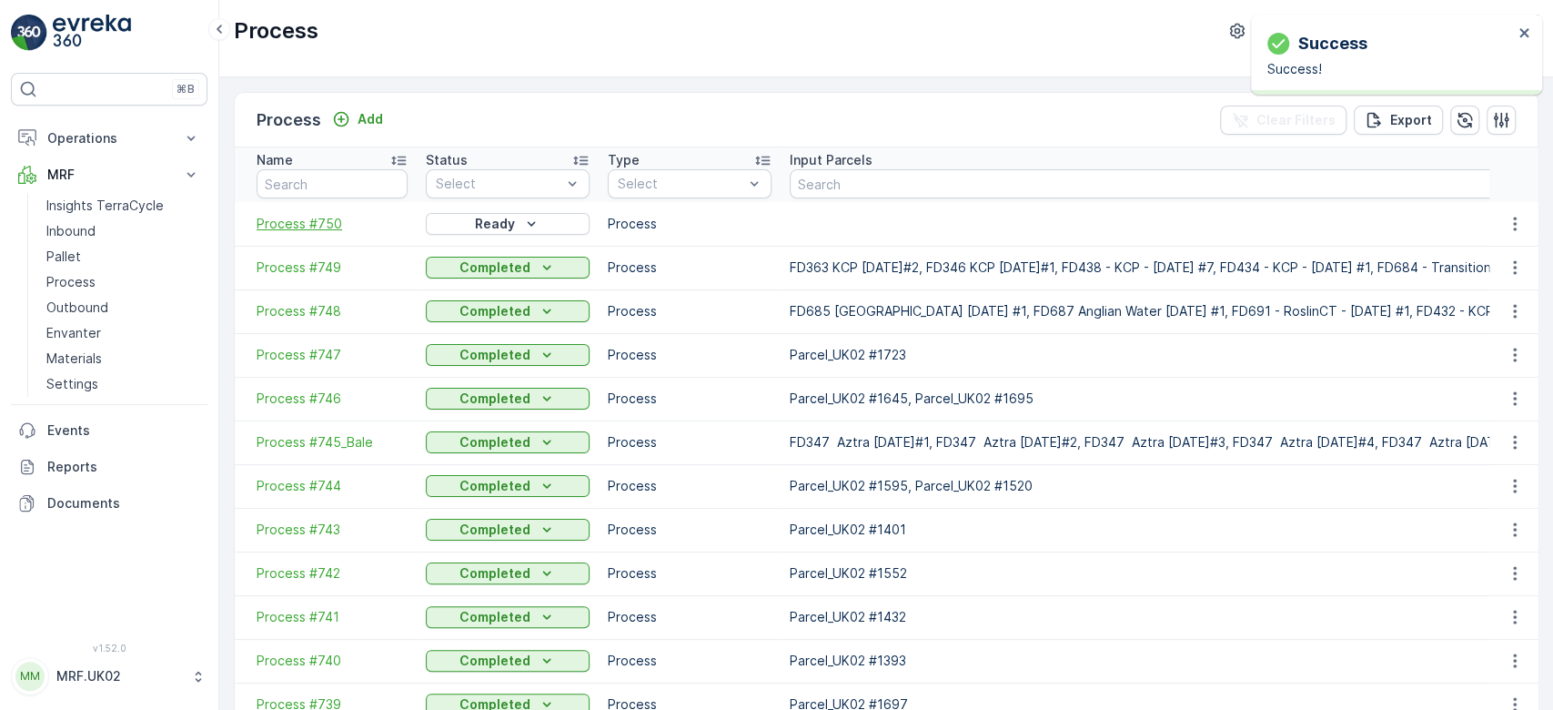
click at [339, 228] on span "Process #750" at bounding box center [332, 224] width 151 height 18
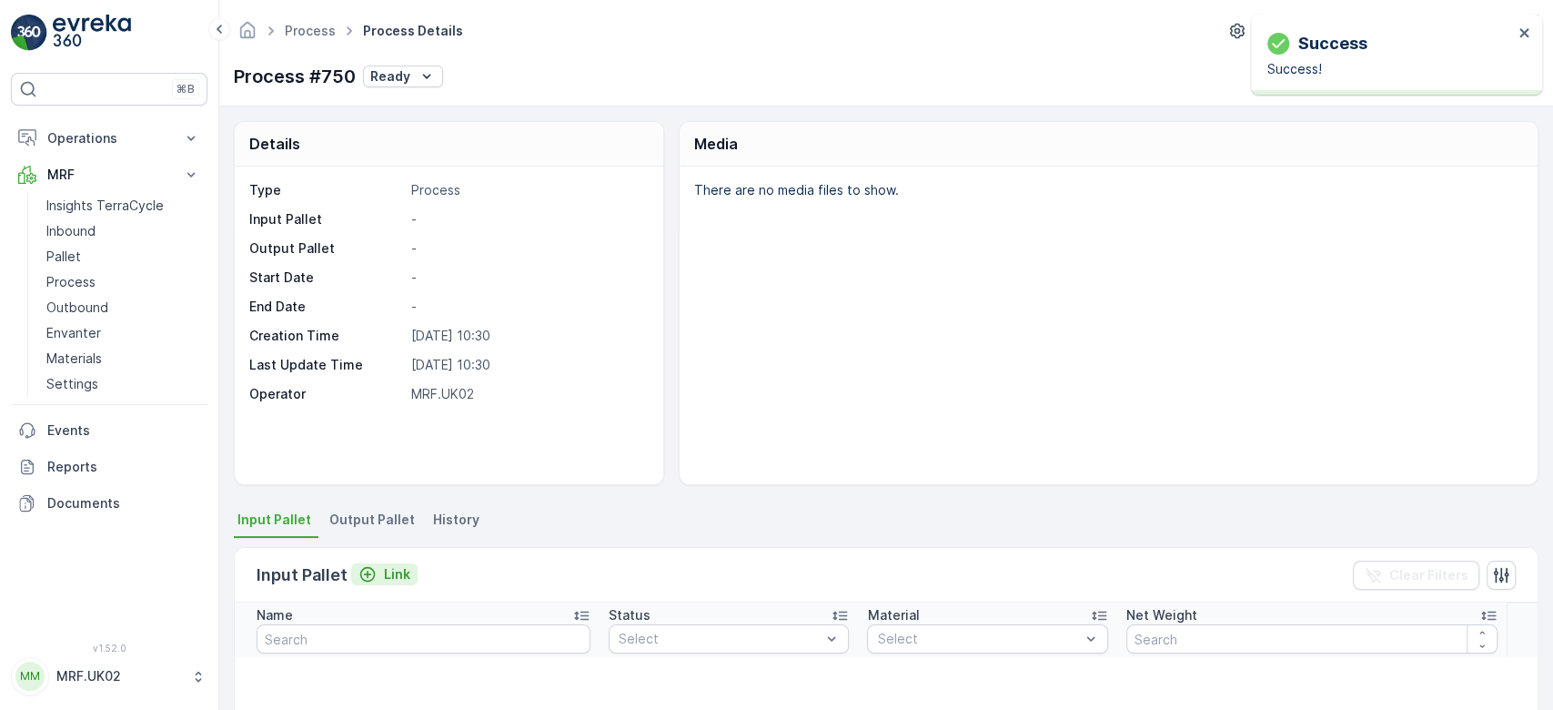
click at [392, 571] on p "Link" at bounding box center [397, 574] width 26 height 18
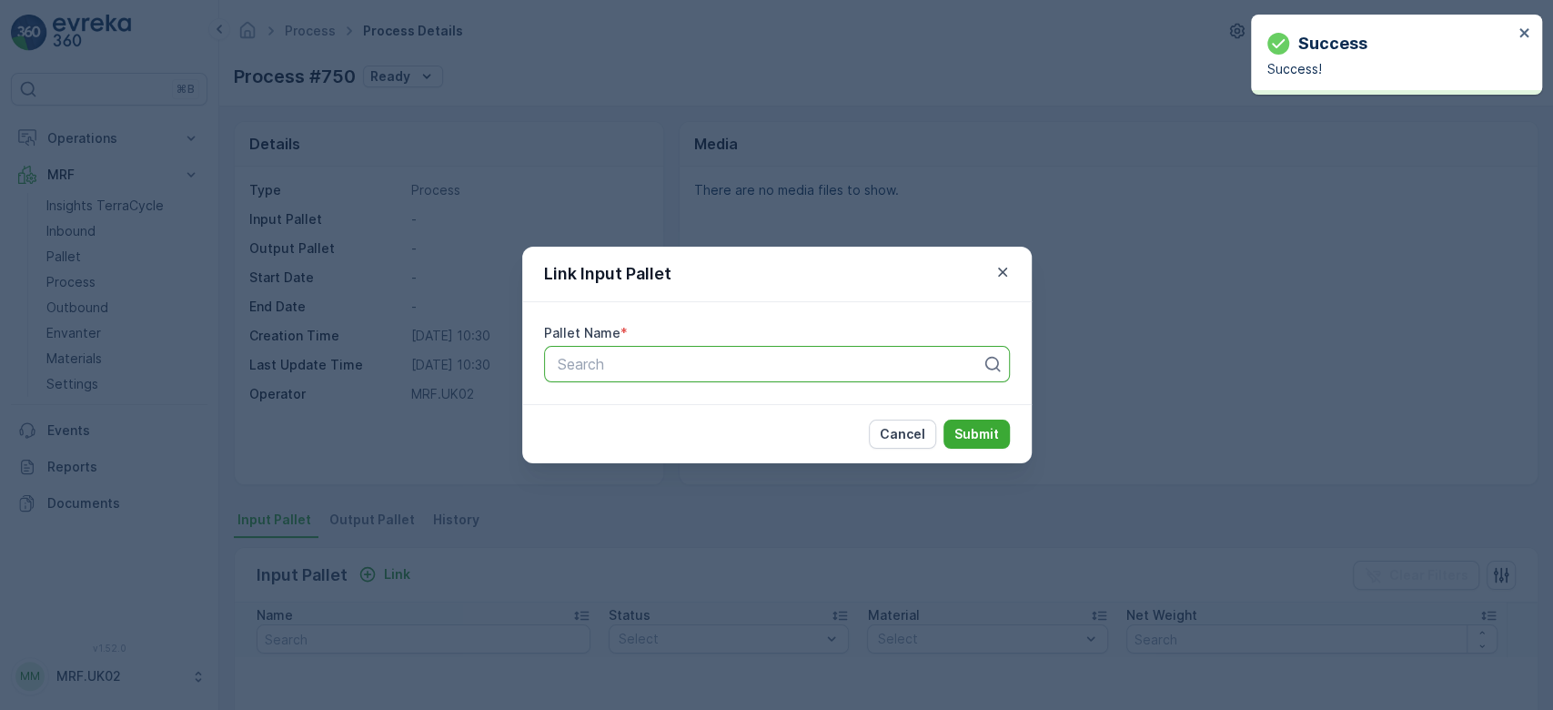
click at [601, 367] on div at bounding box center [770, 364] width 428 height 16
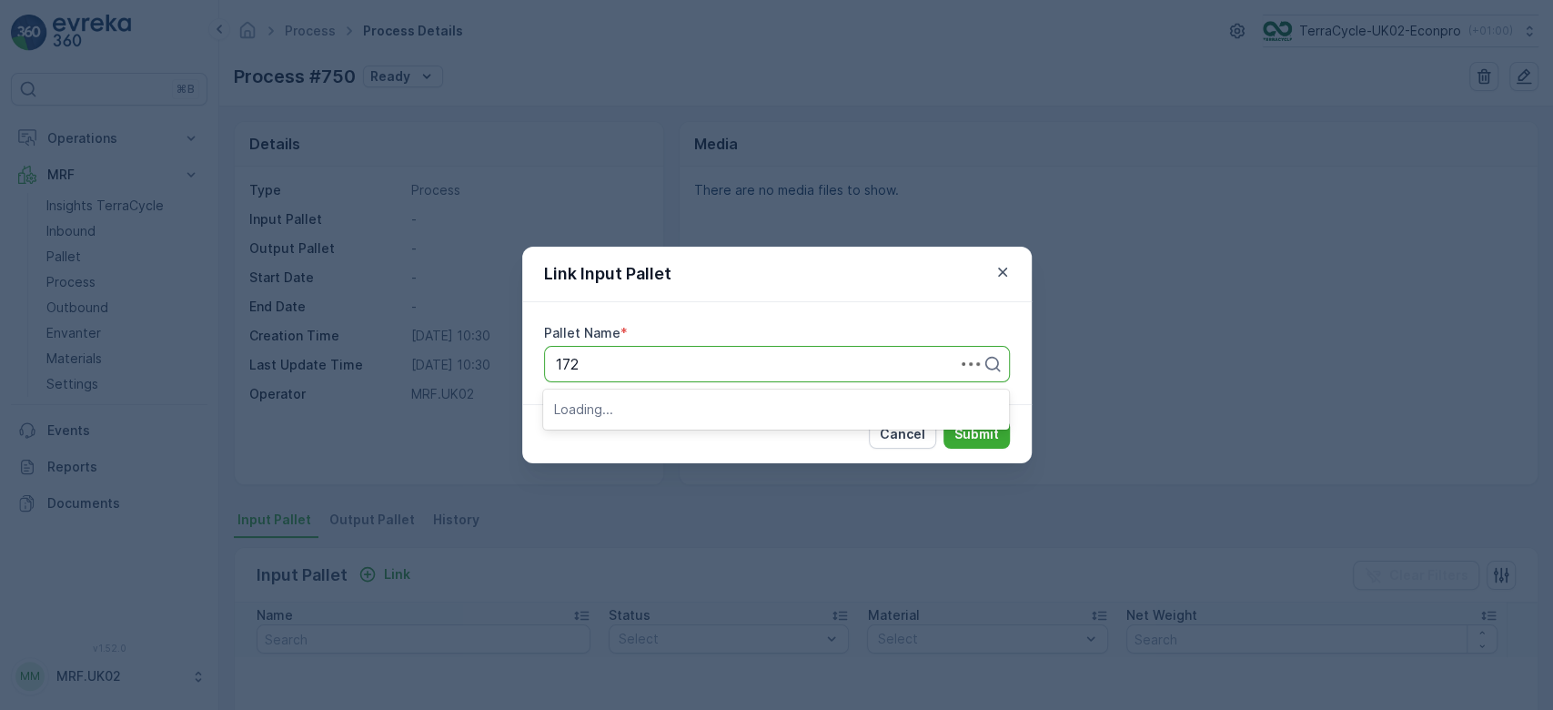
type input "1728"
click at [679, 437] on span "Parcel_UK02 #1728" at bounding box center [620, 439] width 132 height 16
click at [978, 441] on p "Submit" at bounding box center [977, 434] width 45 height 18
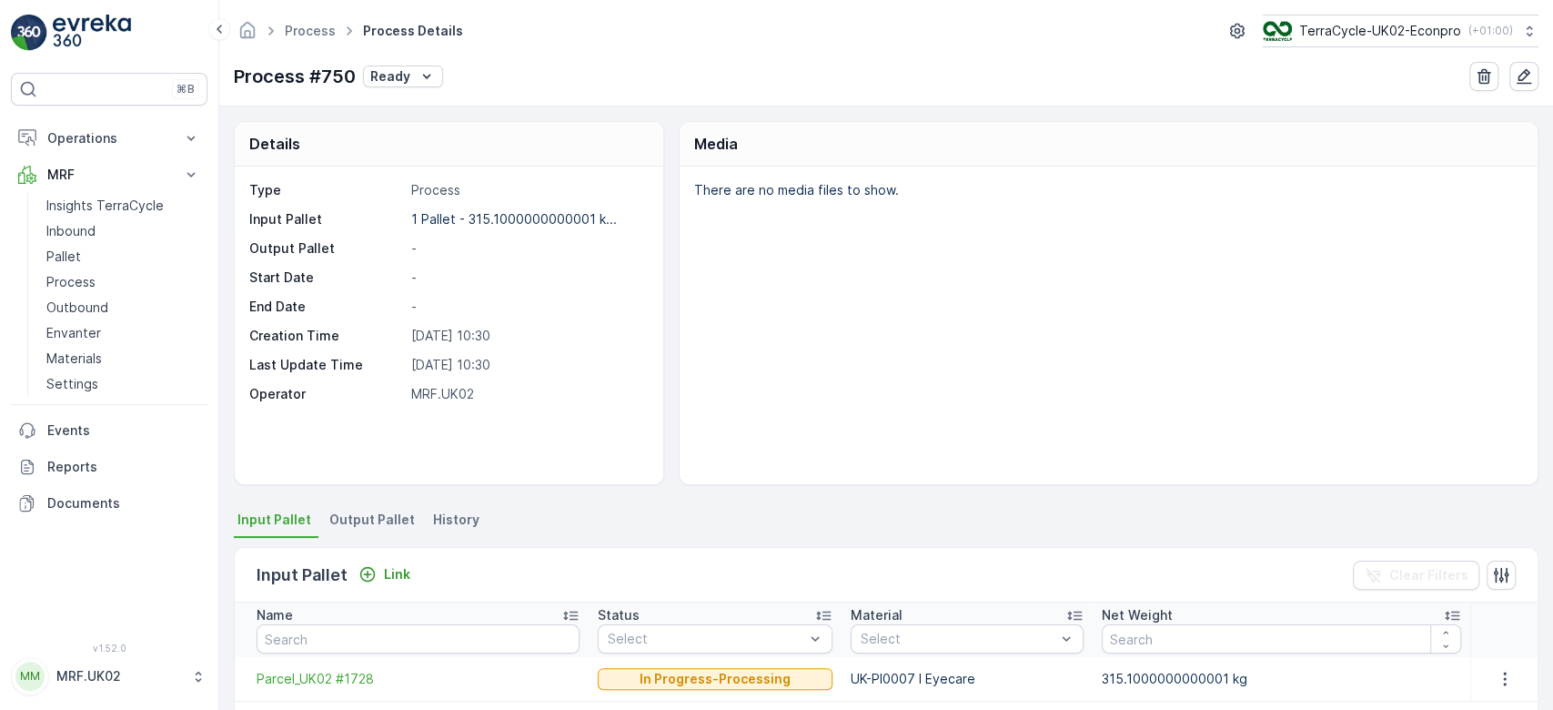
click at [365, 529] on li "Output Pallet" at bounding box center [374, 522] width 96 height 31
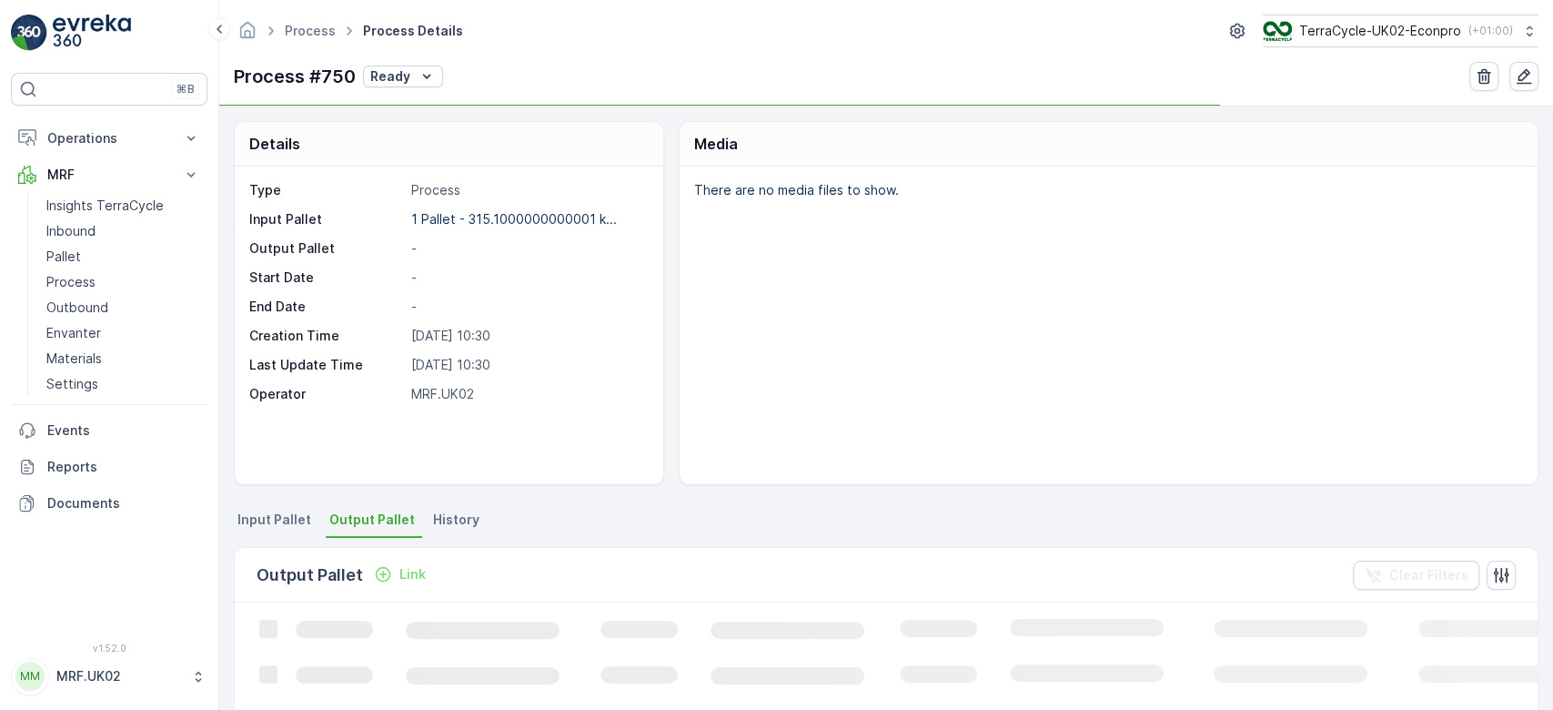
click at [402, 577] on p "Link" at bounding box center [412, 574] width 26 height 18
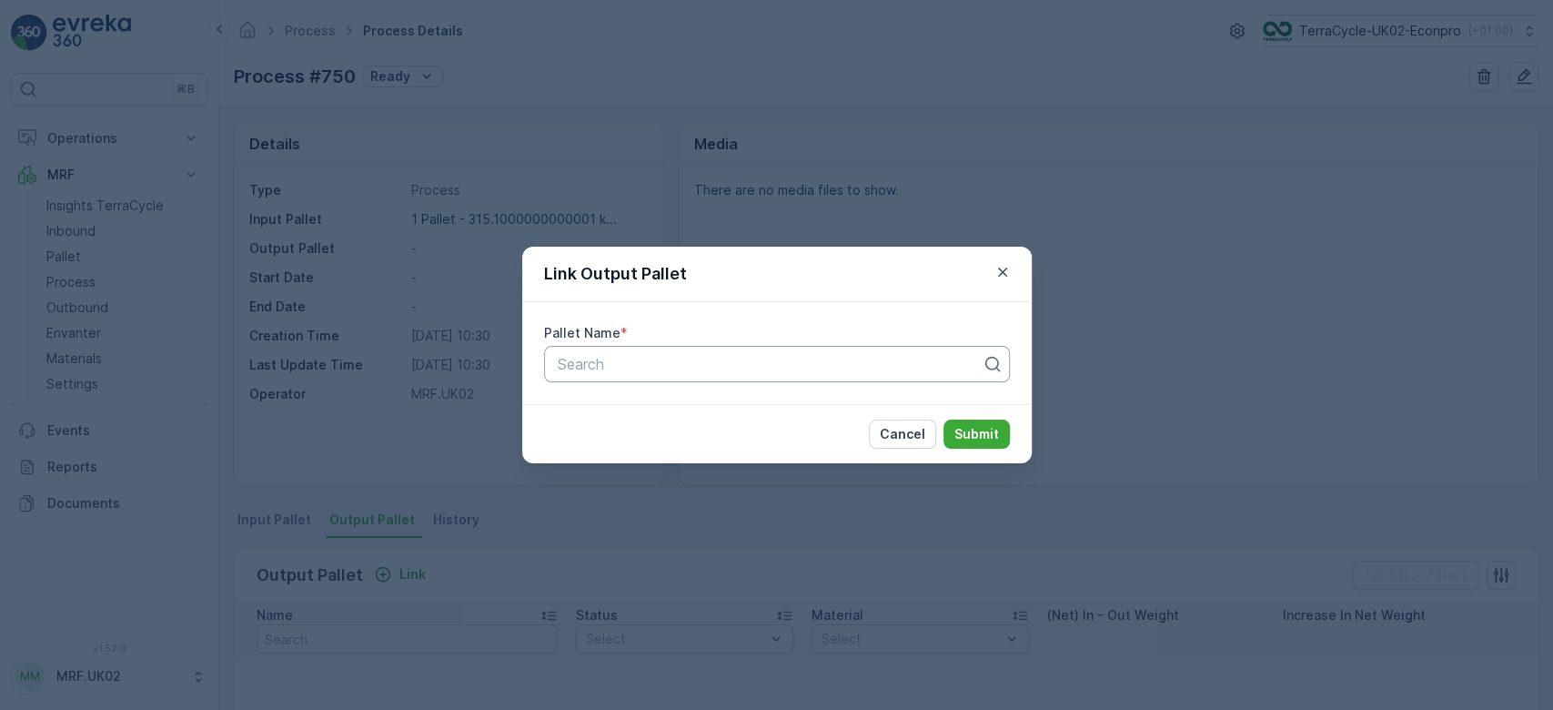
click at [631, 357] on div at bounding box center [770, 364] width 428 height 16
type input "1764"
click at [680, 437] on span "Parcel_UK02 #1764" at bounding box center [620, 439] width 133 height 16
click at [972, 432] on p "Submit" at bounding box center [977, 434] width 45 height 18
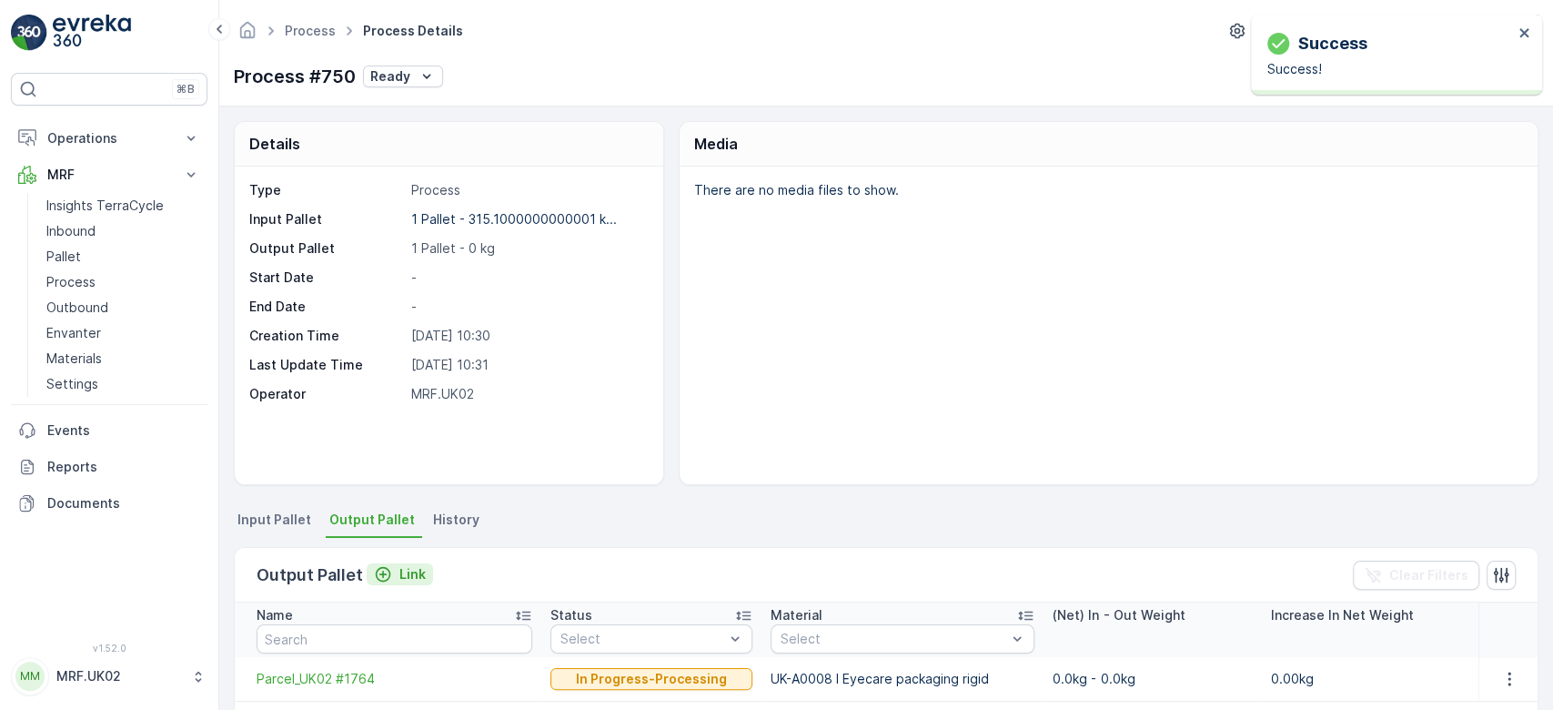
click at [419, 568] on p "Link" at bounding box center [412, 574] width 26 height 18
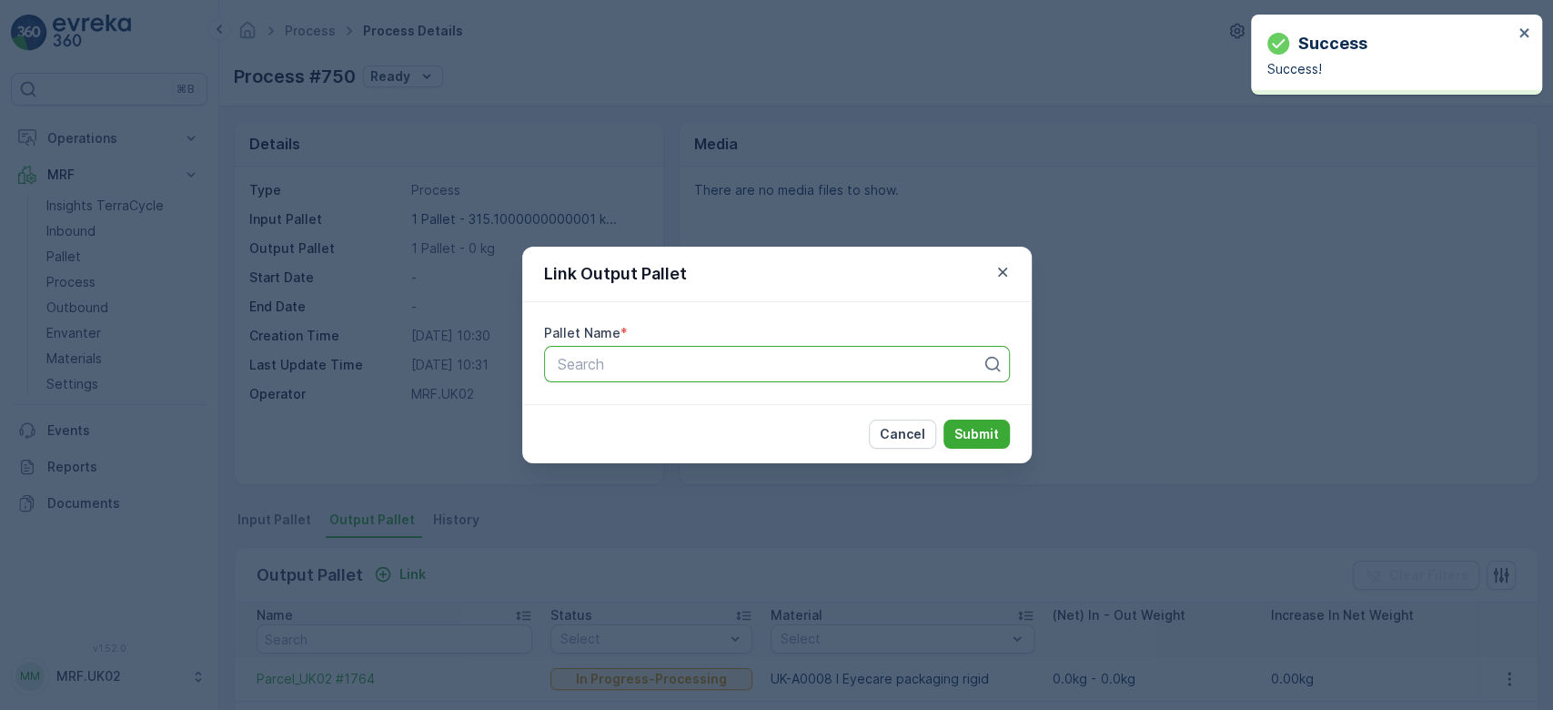
click at [611, 371] on div at bounding box center [770, 364] width 428 height 16
type input "1765"
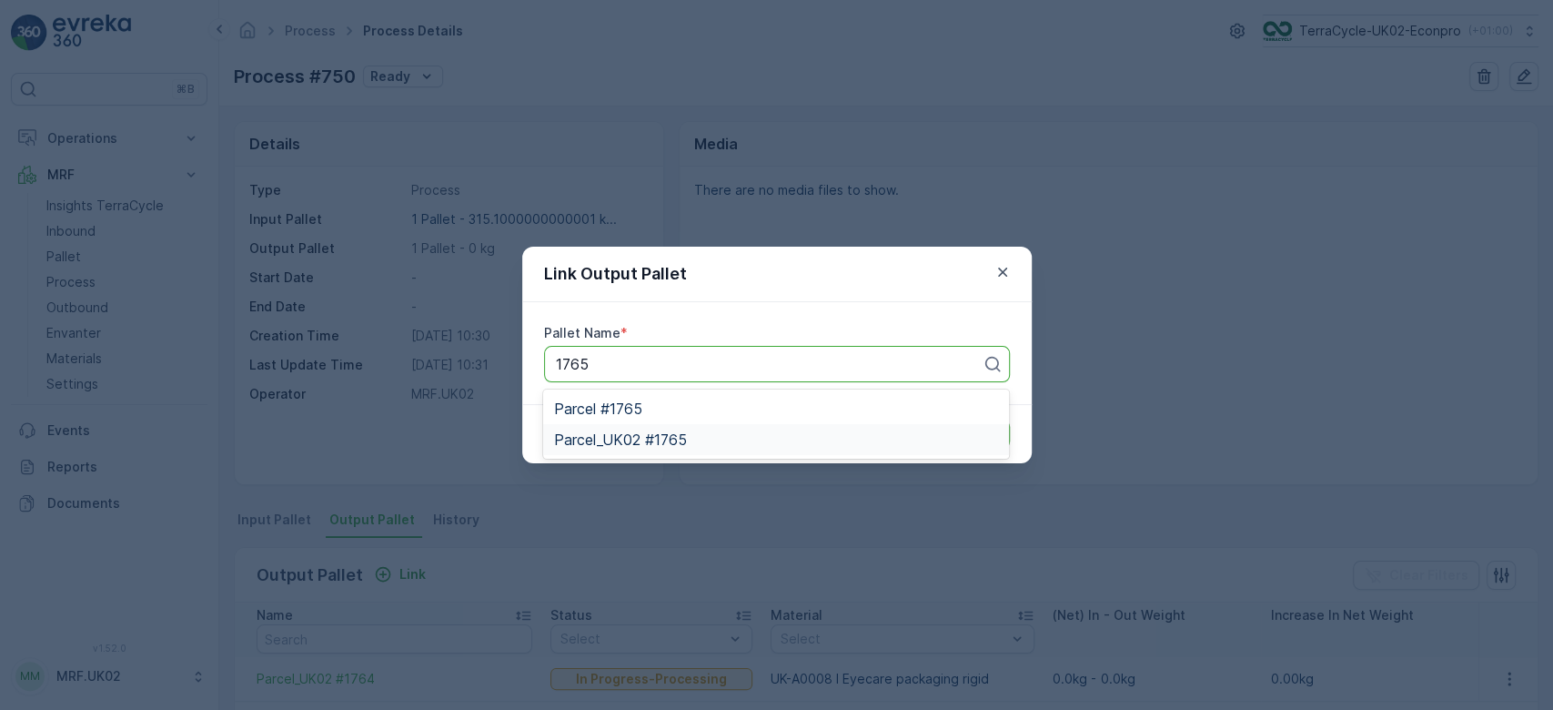
click at [643, 444] on span "Parcel_UK02 #1765" at bounding box center [620, 439] width 133 height 16
click at [965, 428] on p "Submit" at bounding box center [977, 434] width 45 height 18
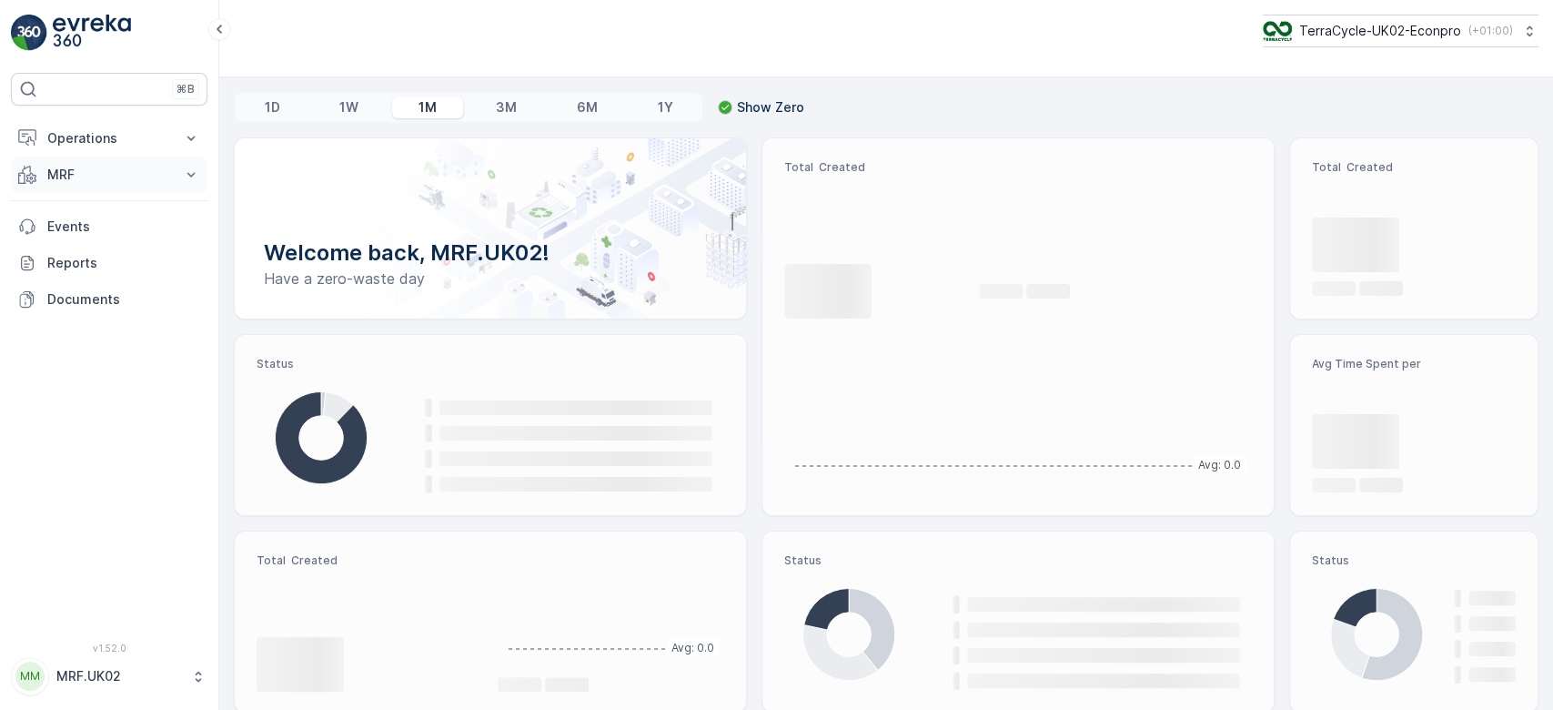
click at [125, 182] on p "MRF" at bounding box center [109, 175] width 124 height 18
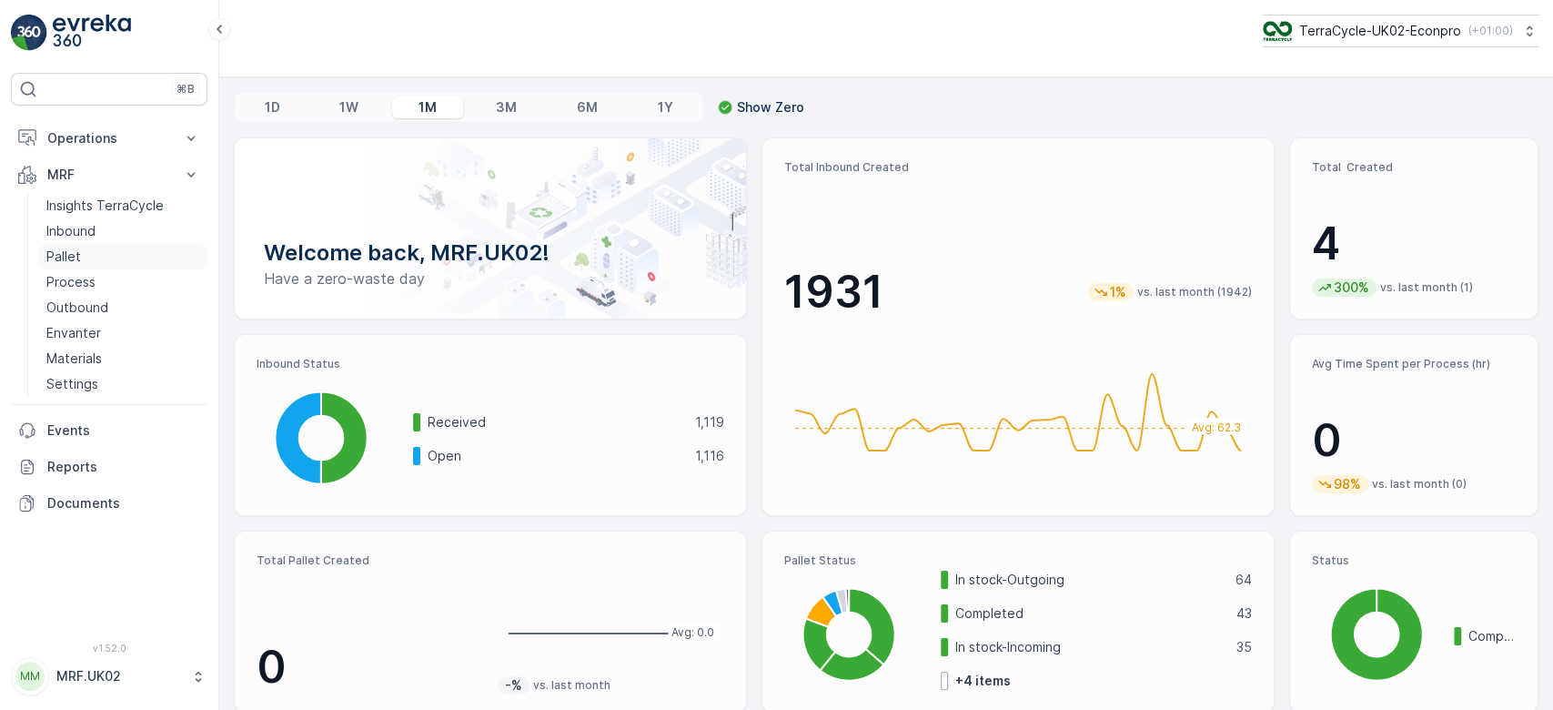
click at [79, 251] on p "Pallet" at bounding box center [63, 257] width 35 height 18
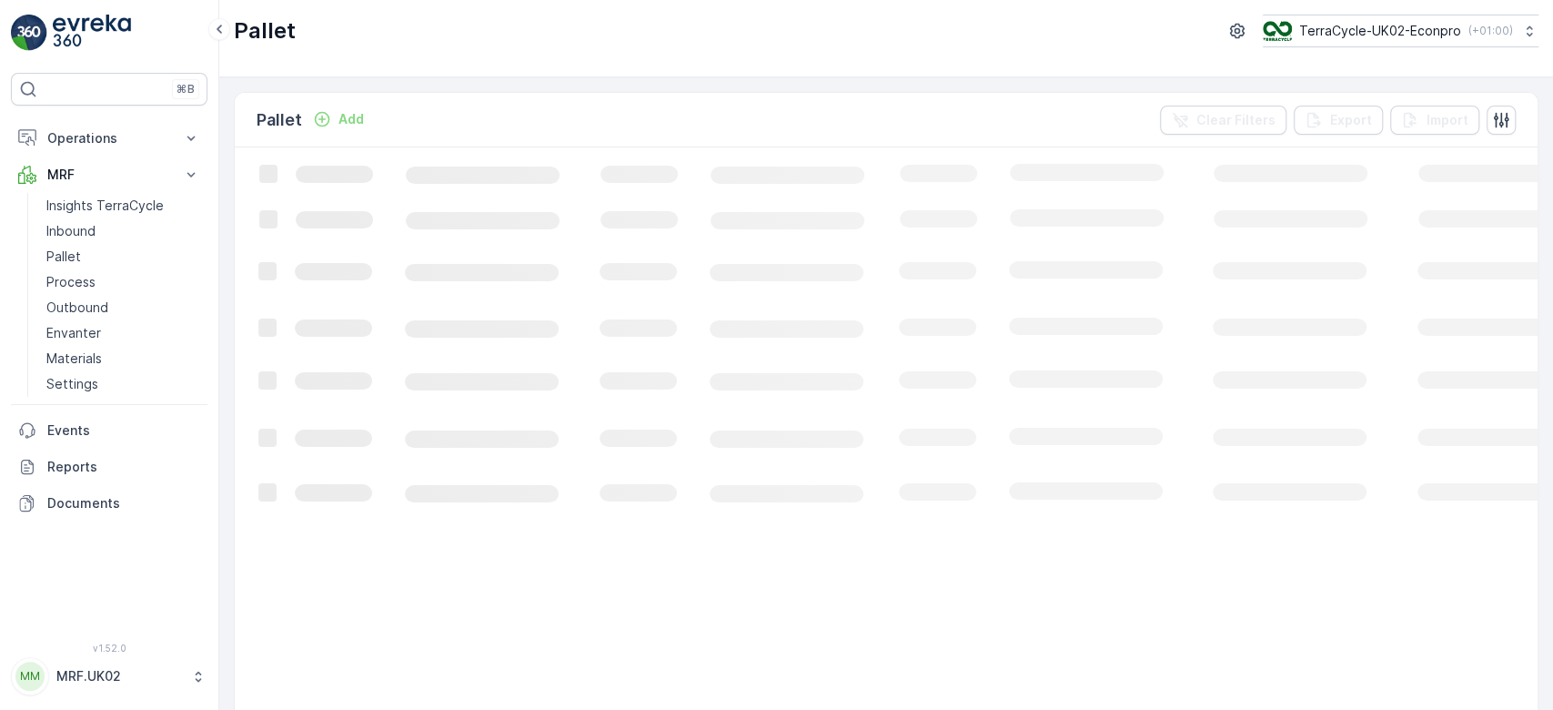
click at [343, 117] on p "Add" at bounding box center [350, 119] width 25 height 18
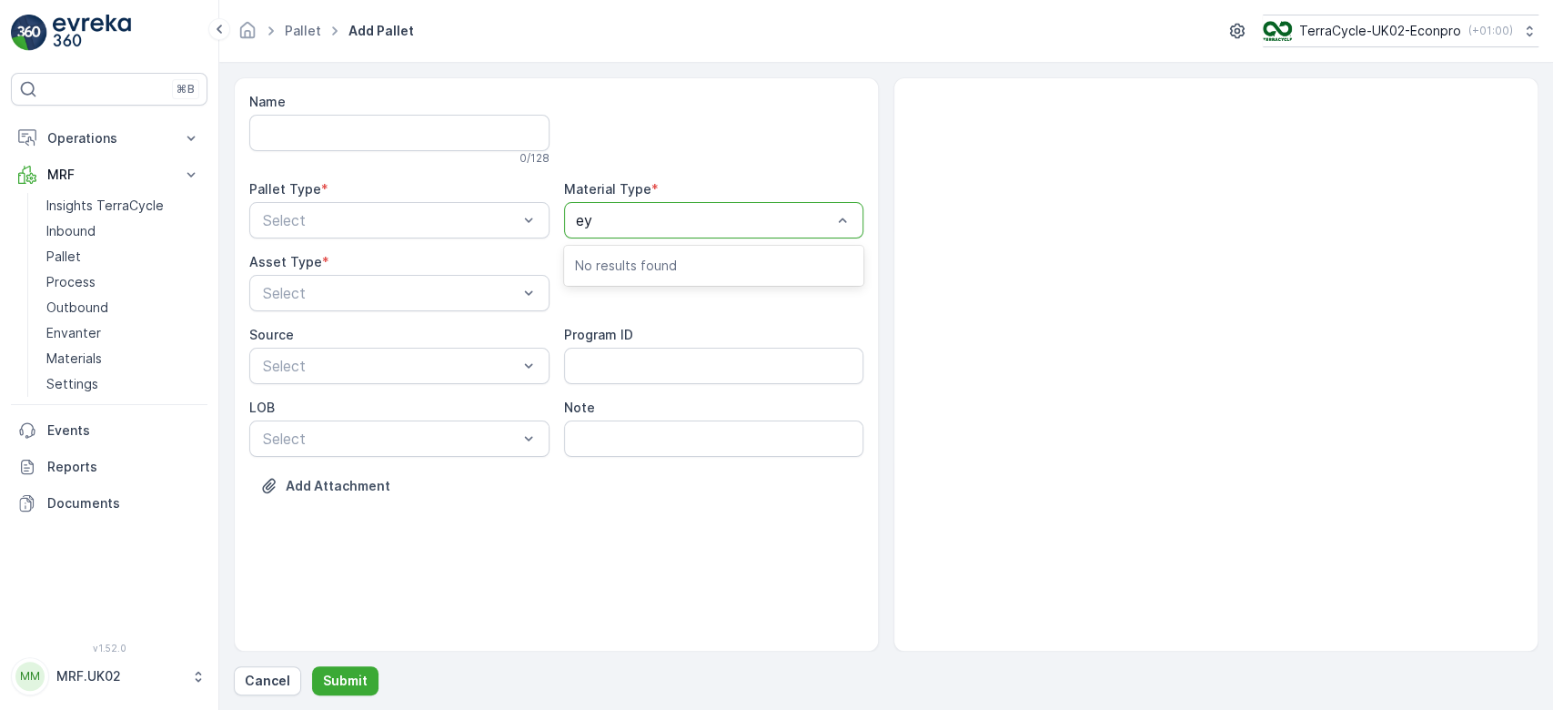
type input "eye"
click at [702, 295] on span "UK-PI0007 I Eyecare" at bounding box center [647, 296] width 144 height 16
click at [389, 254] on div "Incoming" at bounding box center [399, 264] width 300 height 31
click at [311, 372] on div "Pallet" at bounding box center [399, 368] width 278 height 16
click at [353, 663] on div "Name 0 / 128 Pallet Type * option Incoming, selected. Incoming Material Type * …" at bounding box center [886, 386] width 1305 height 618
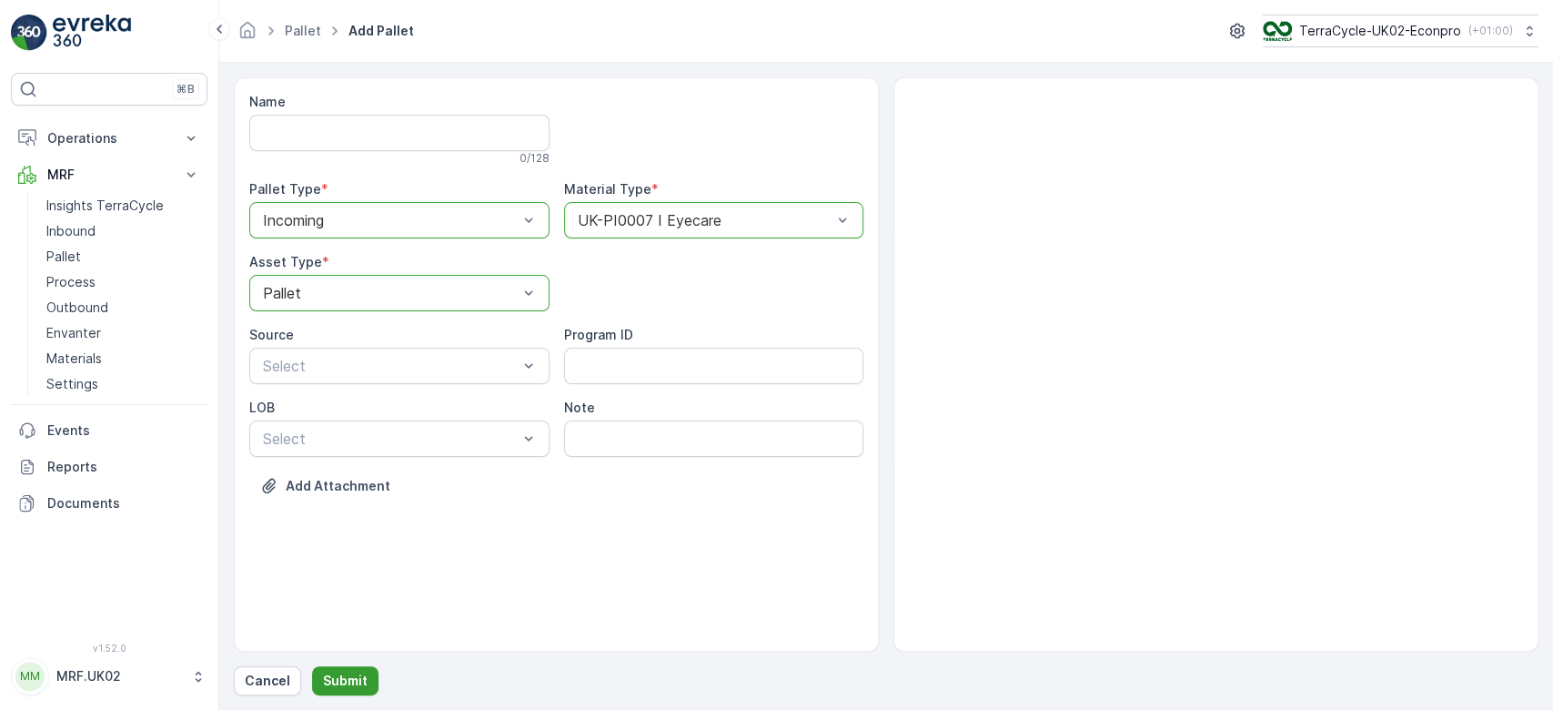
click at [334, 680] on p "Submit" at bounding box center [345, 681] width 45 height 18
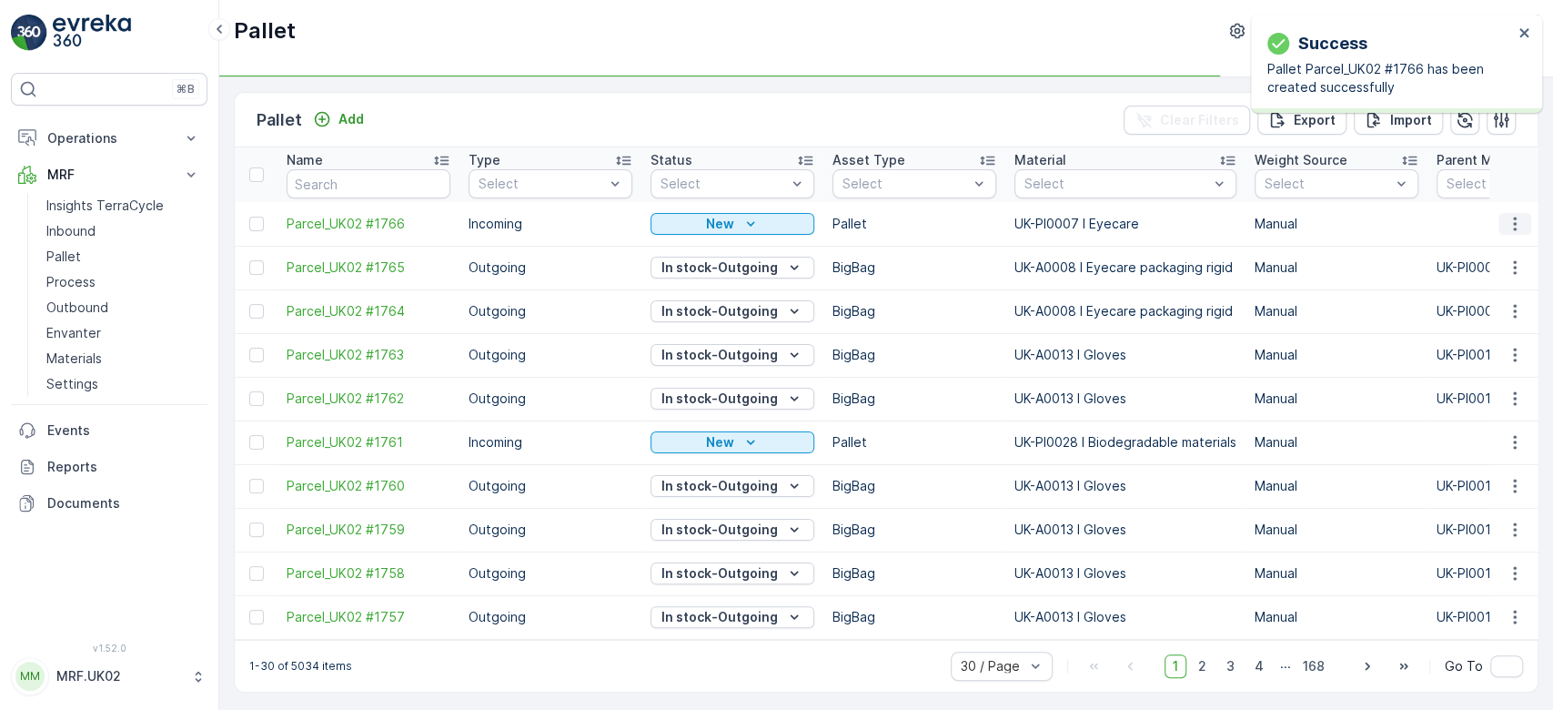
click at [1511, 216] on icon "button" at bounding box center [1515, 224] width 18 height 18
click at [1506, 356] on div "Print QR" at bounding box center [1493, 351] width 120 height 25
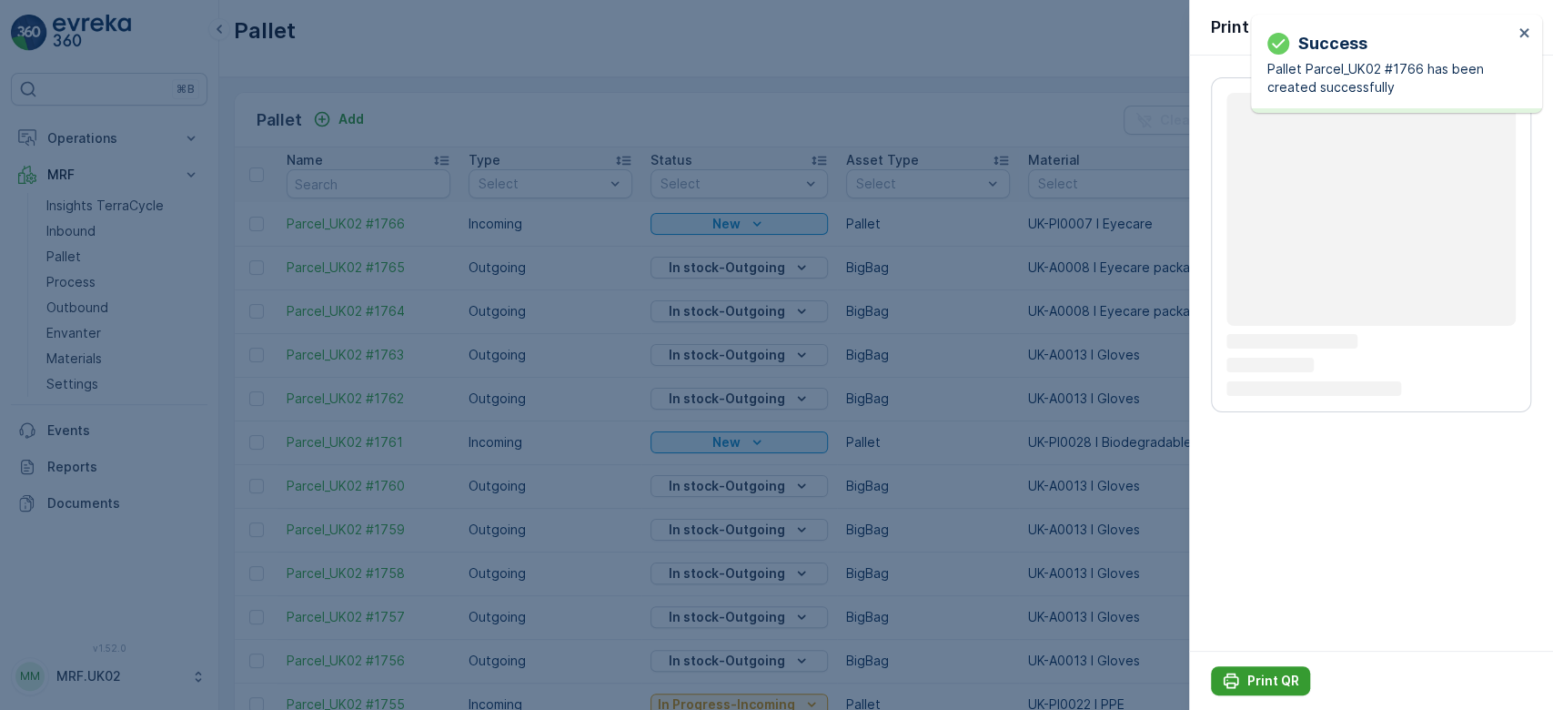
click at [1278, 685] on p "Print QR" at bounding box center [1274, 681] width 52 height 18
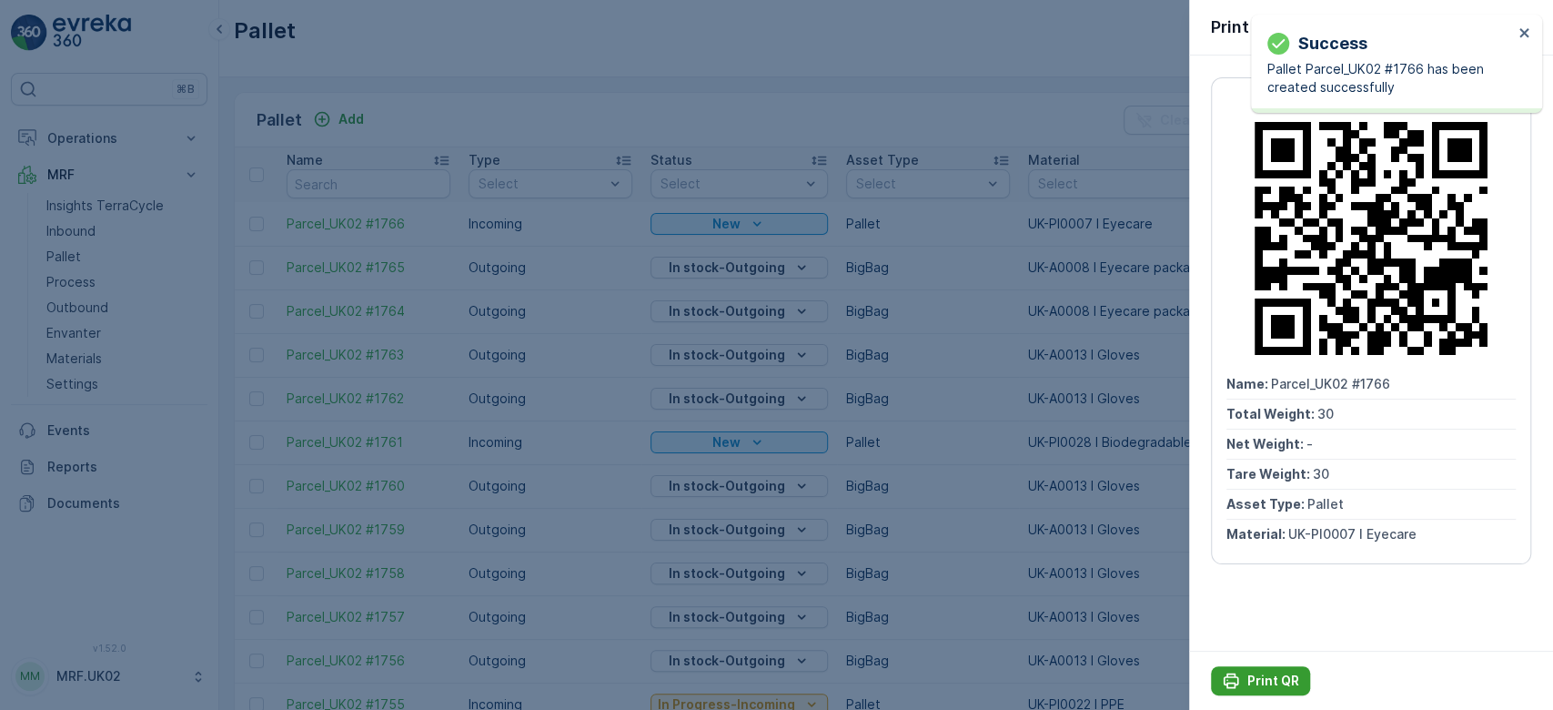
click at [1278, 685] on p "Print QR" at bounding box center [1274, 681] width 52 height 18
click at [87, 234] on div at bounding box center [776, 355] width 1553 height 710
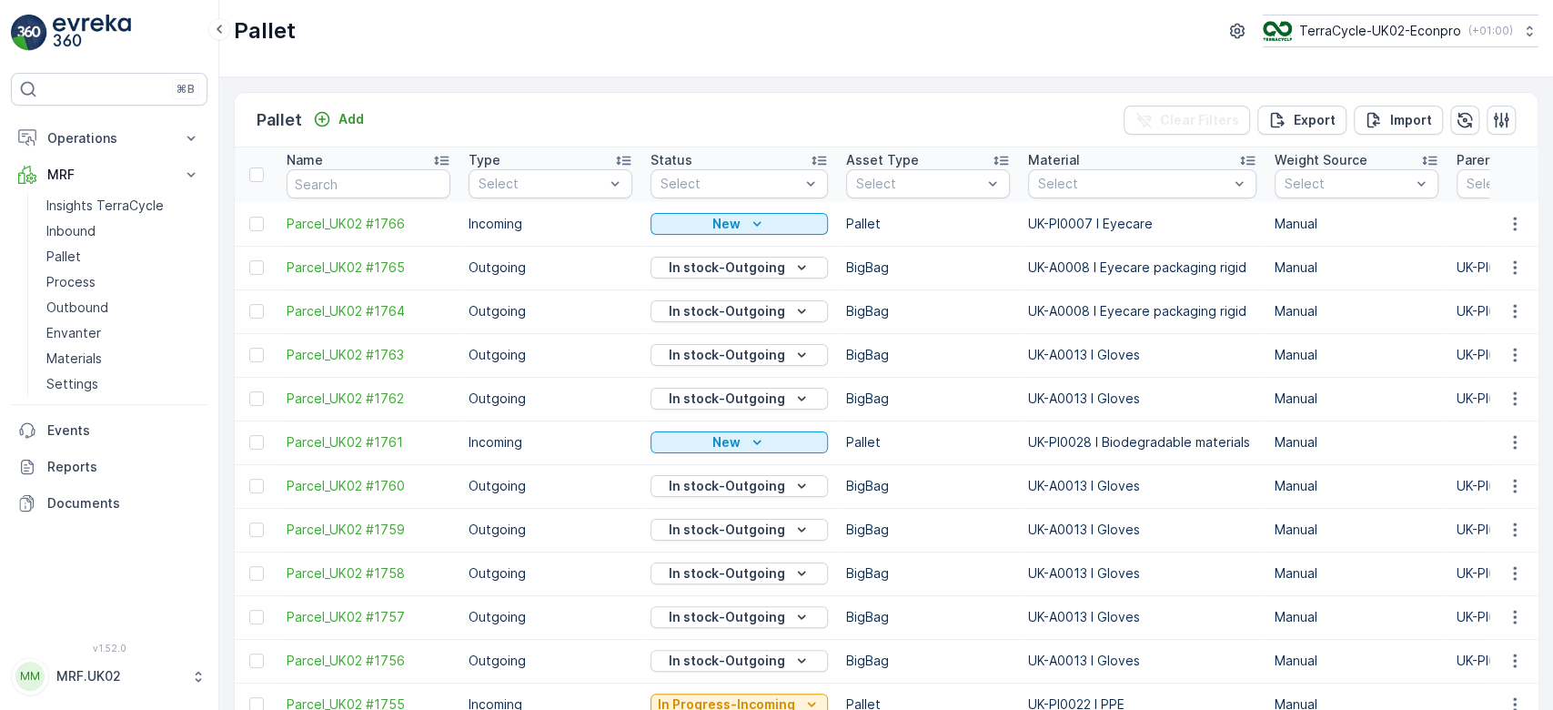
click at [87, 234] on p "Inbound" at bounding box center [70, 231] width 49 height 18
